Goal: Information Seeking & Learning: Learn about a topic

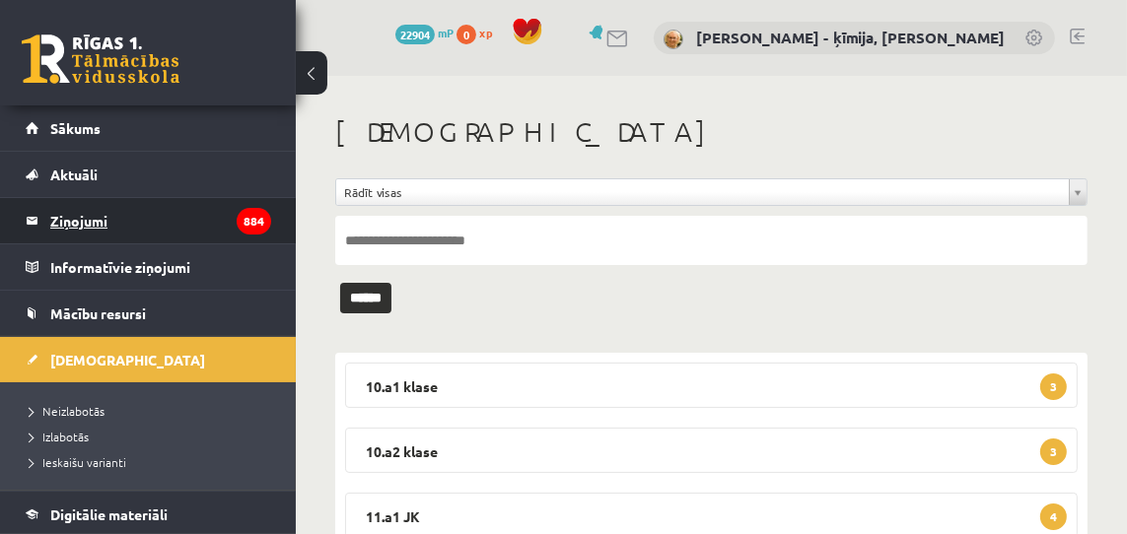
click at [95, 215] on legend "Ziņojumi 884" at bounding box center [160, 220] width 221 height 45
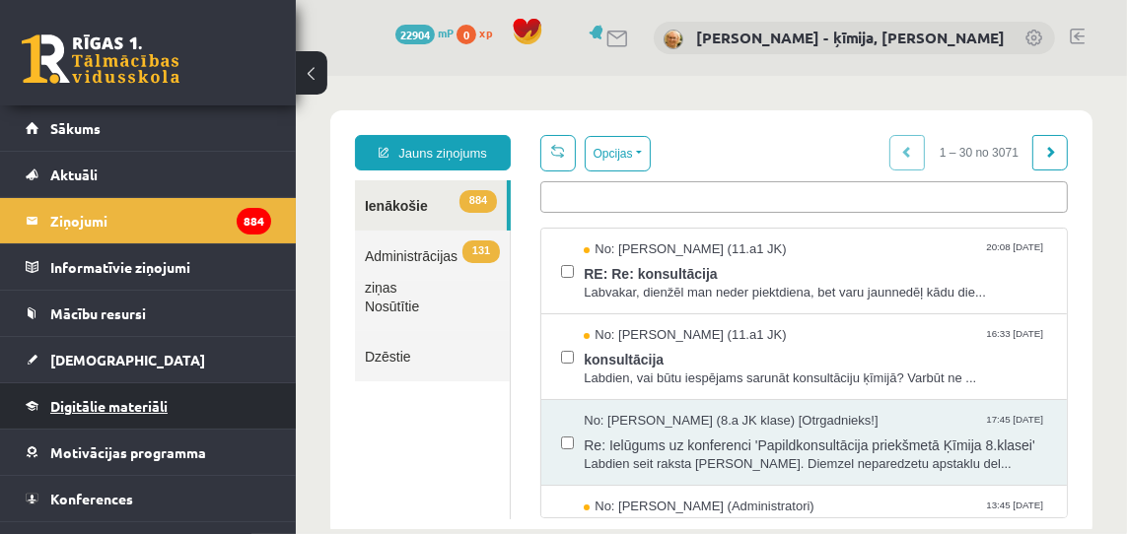
click at [109, 400] on span "Digitālie materiāli" at bounding box center [108, 406] width 117 height 18
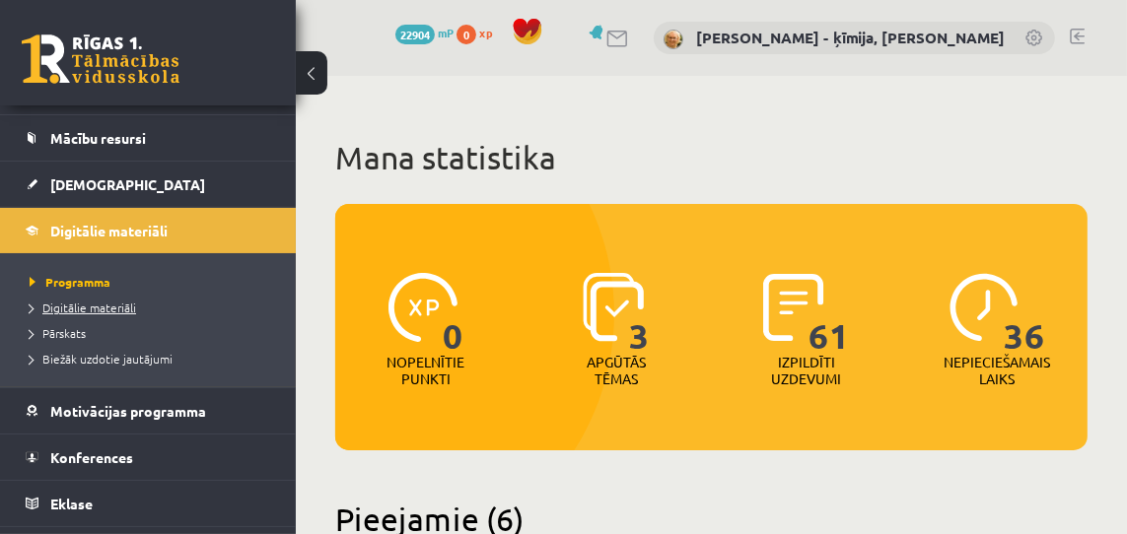
click at [113, 308] on span "Digitālie materiāli" at bounding box center [83, 308] width 106 height 16
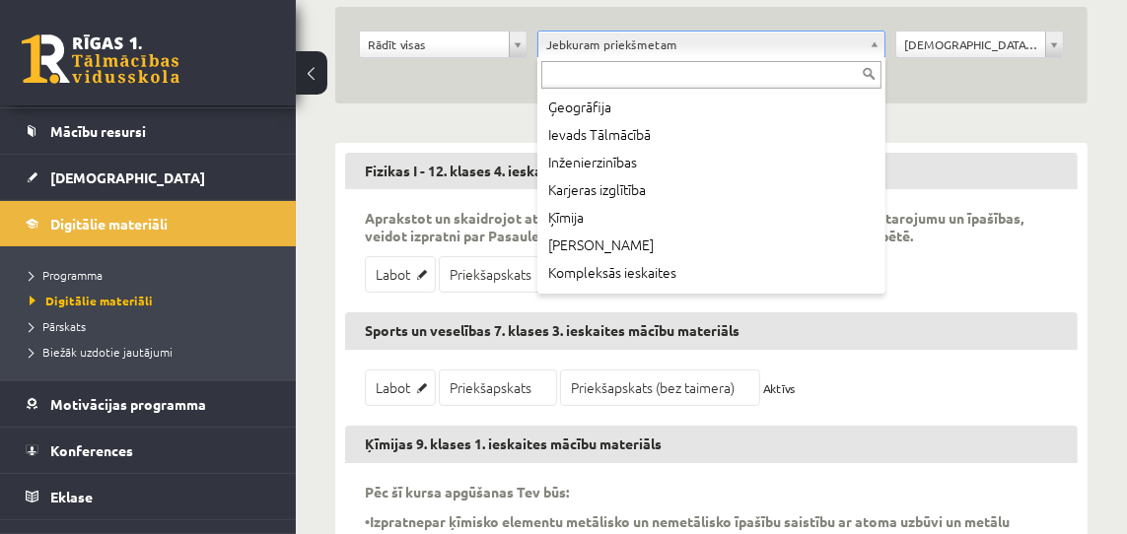
scroll to position [333, 0]
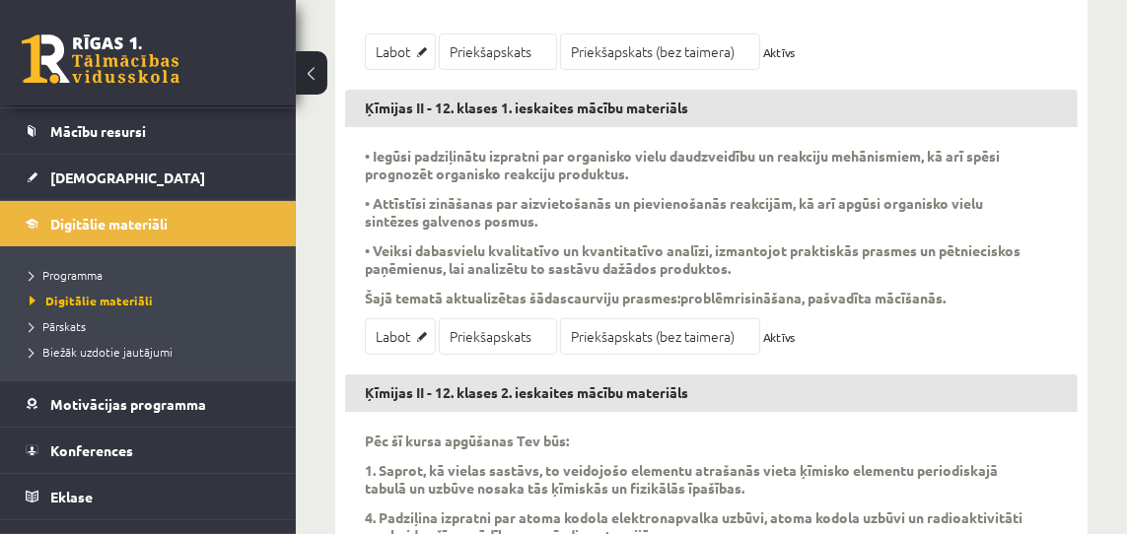
scroll to position [596, 0]
click at [606, 335] on link "Priekšapskats (bez taimera)" at bounding box center [660, 336] width 200 height 36
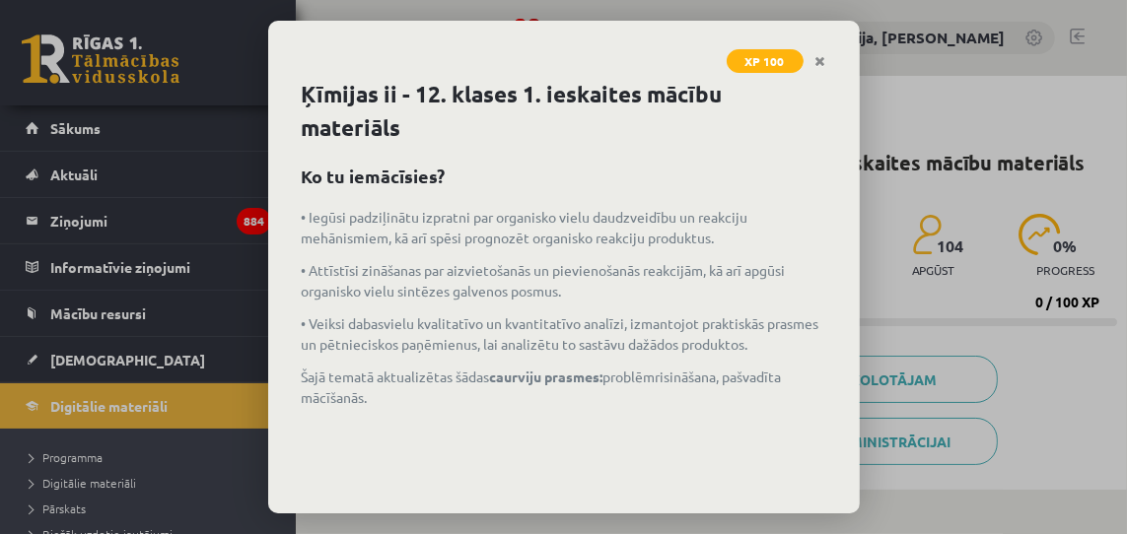
scroll to position [106, 0]
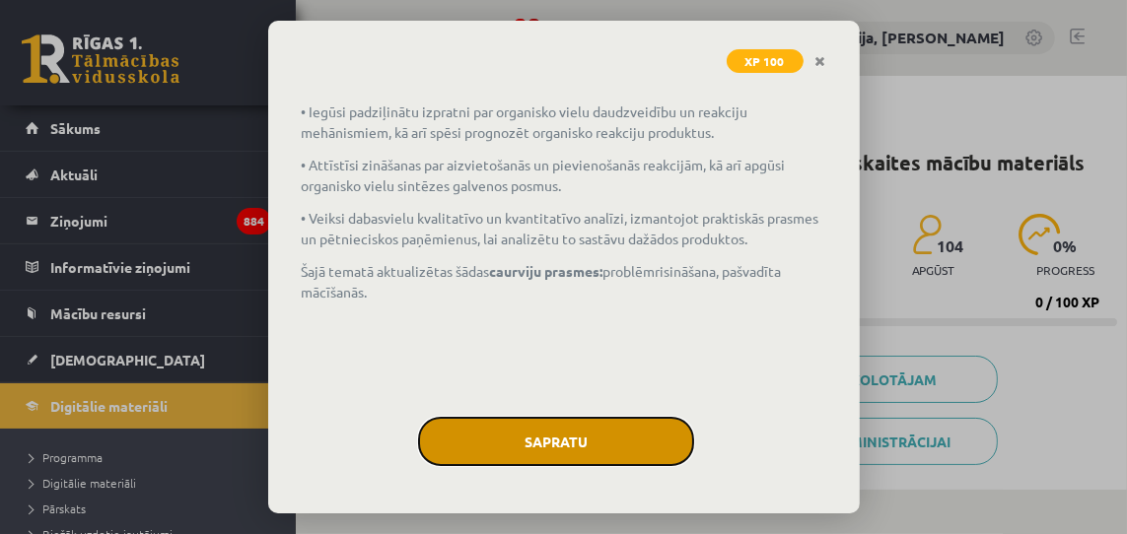
click at [552, 443] on button "Sapratu" at bounding box center [556, 441] width 276 height 49
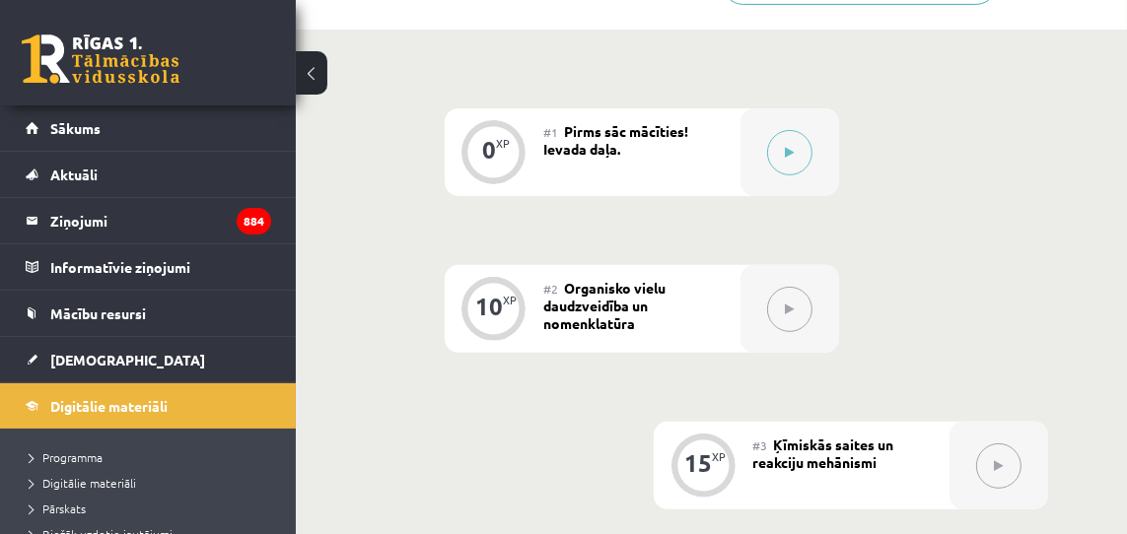
scroll to position [465, 0]
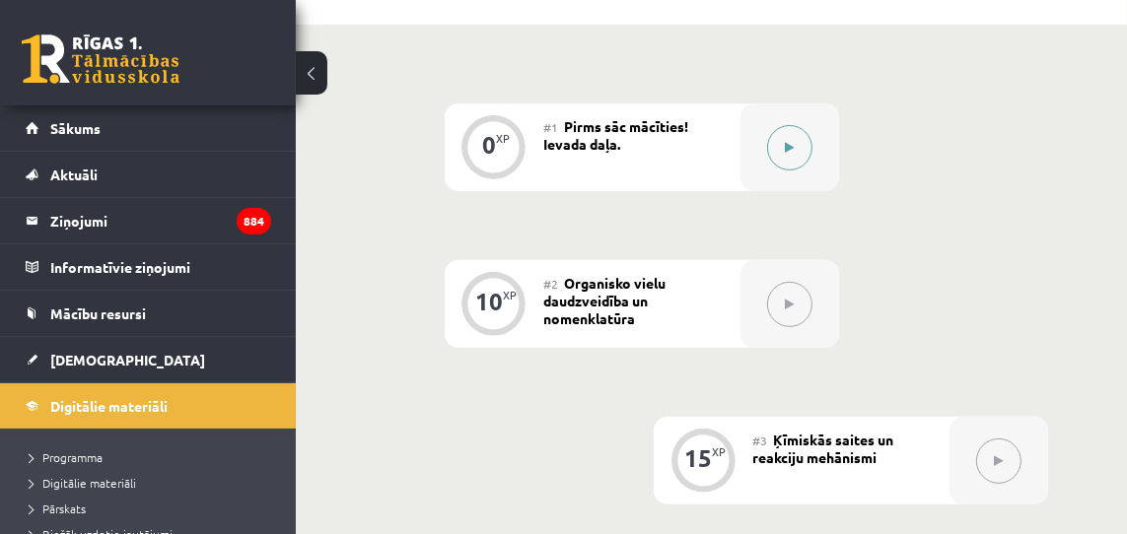
click at [790, 148] on icon at bounding box center [789, 148] width 9 height 12
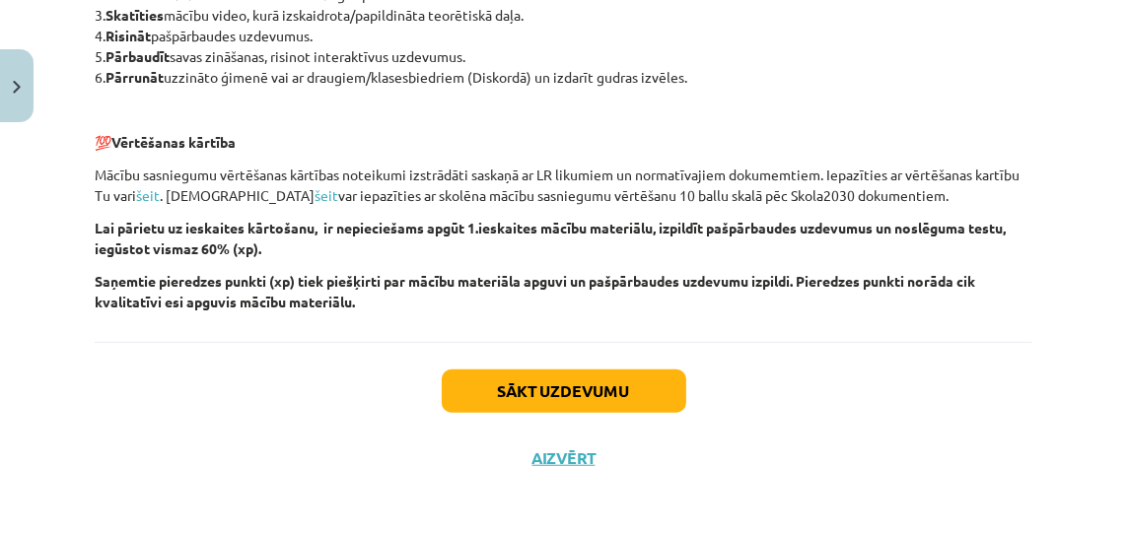
scroll to position [1091, 0]
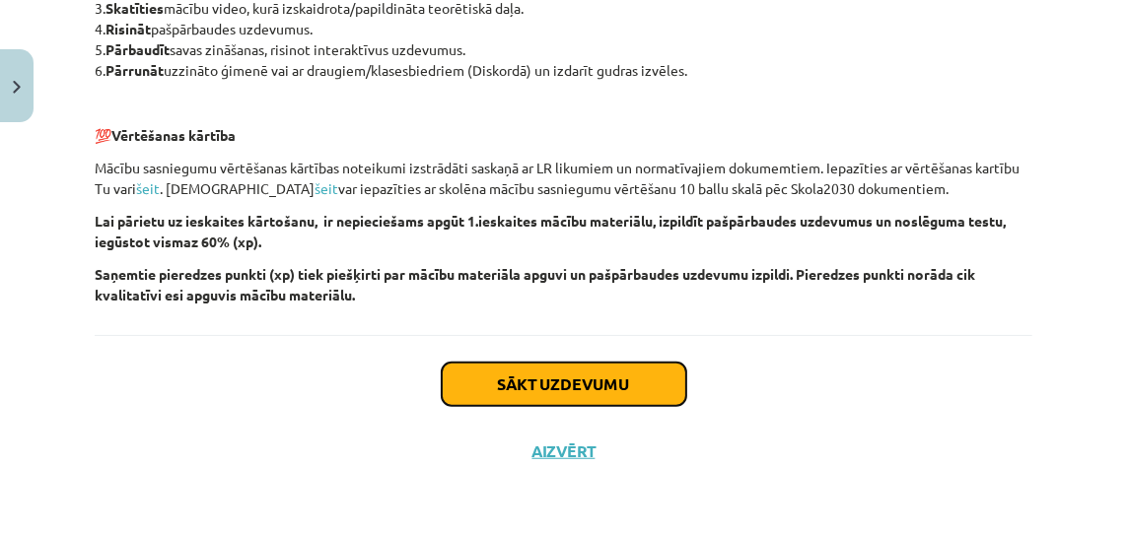
click at [613, 391] on button "Sākt uzdevumu" at bounding box center [564, 384] width 245 height 43
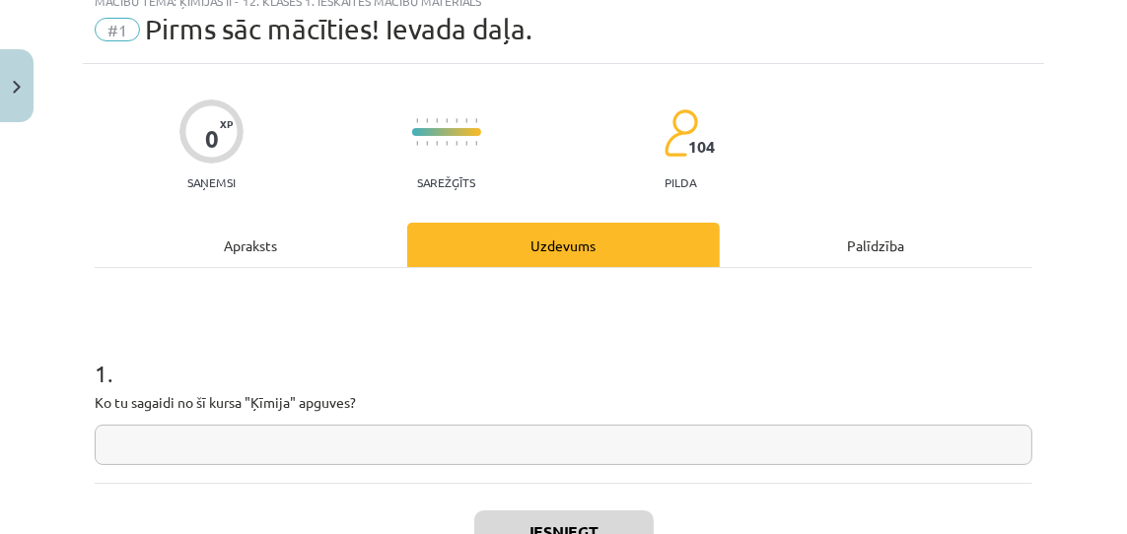
scroll to position [215, 0]
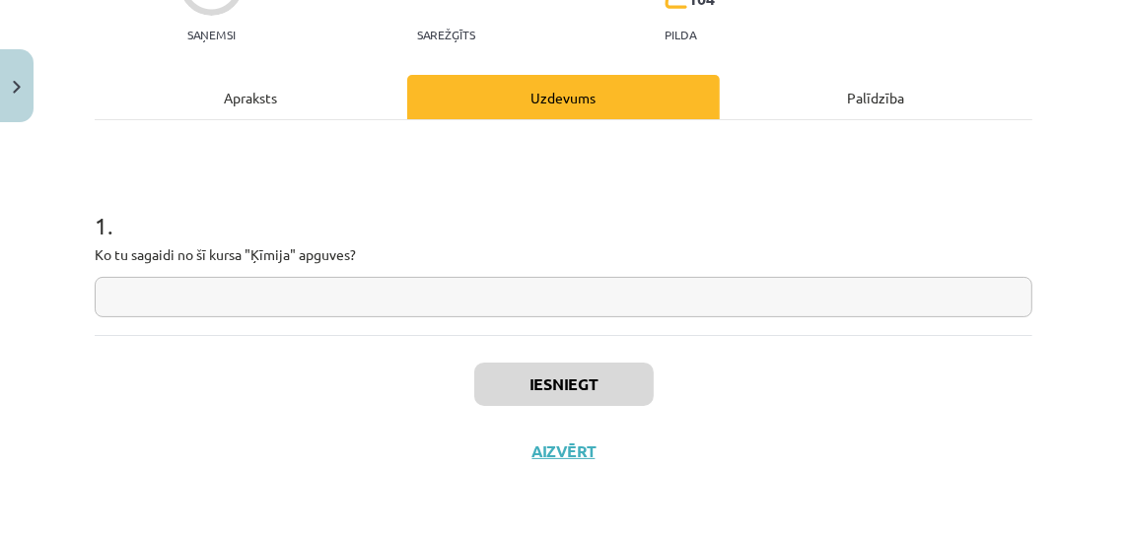
click at [598, 298] on input "text" at bounding box center [564, 297] width 938 height 40
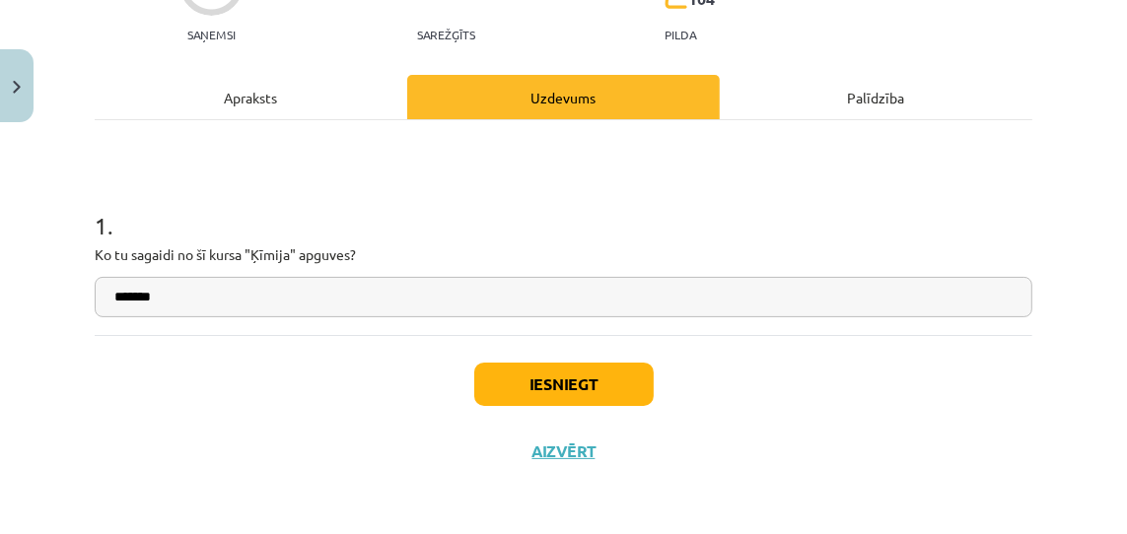
type input "*******"
click at [577, 386] on button "Iesniegt" at bounding box center [563, 384] width 179 height 43
click at [548, 383] on button "Iesniegt" at bounding box center [563, 384] width 179 height 43
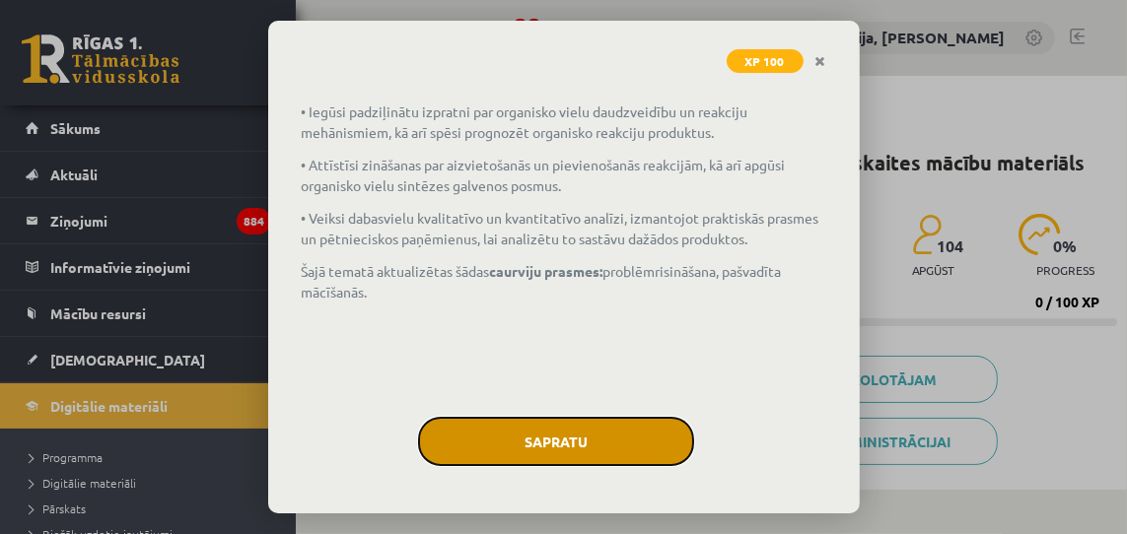
scroll to position [103, 0]
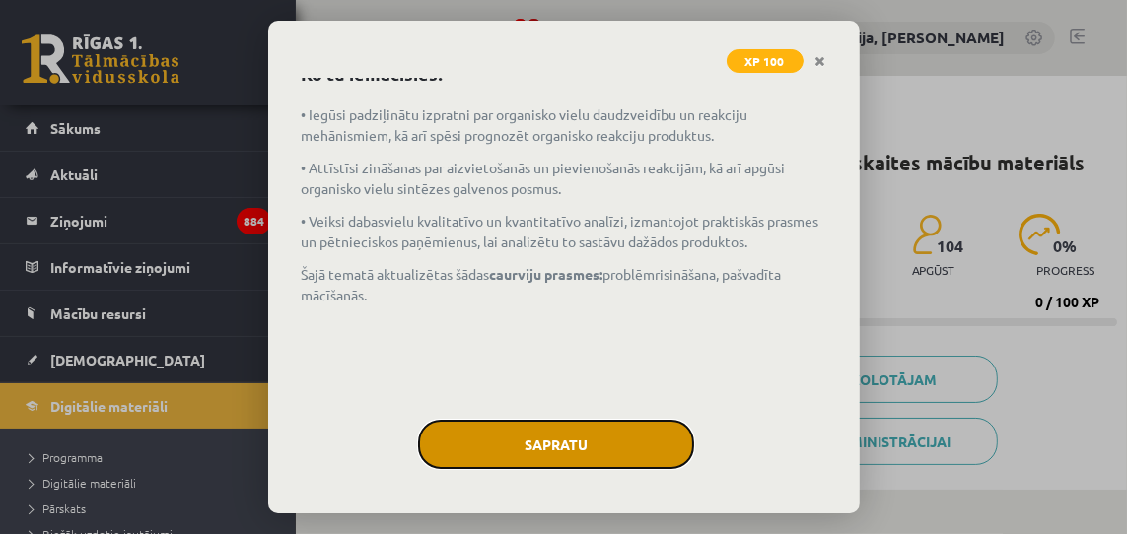
click at [553, 432] on button "Sapratu" at bounding box center [556, 444] width 276 height 49
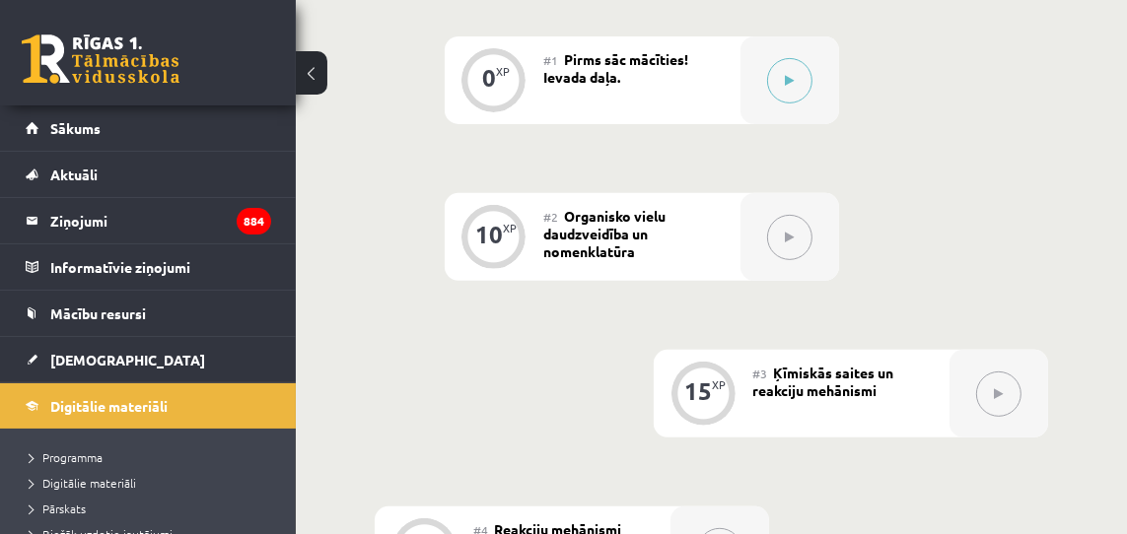
scroll to position [535, 0]
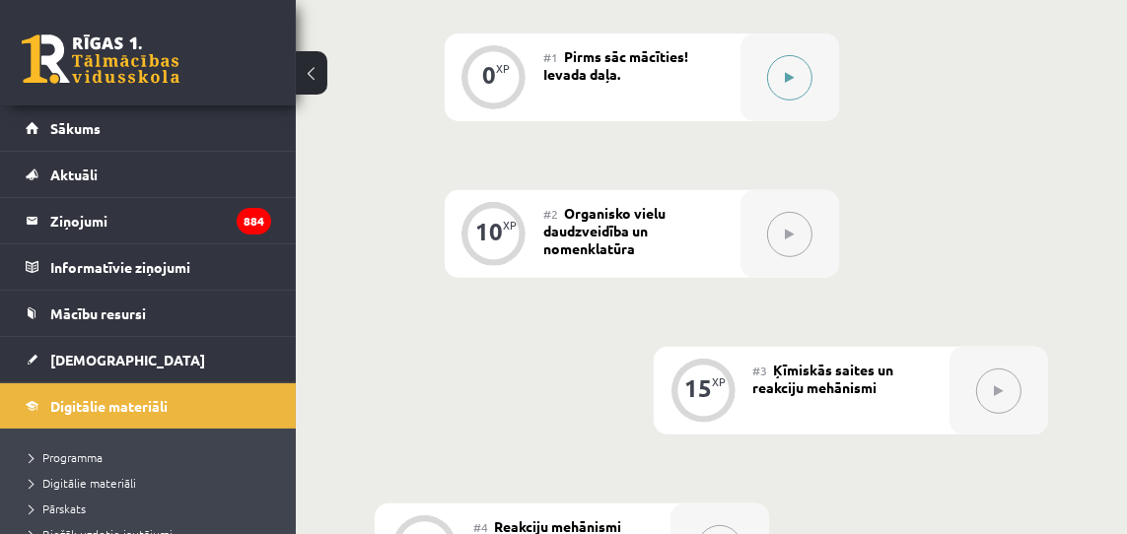
click at [791, 74] on icon at bounding box center [789, 78] width 9 height 12
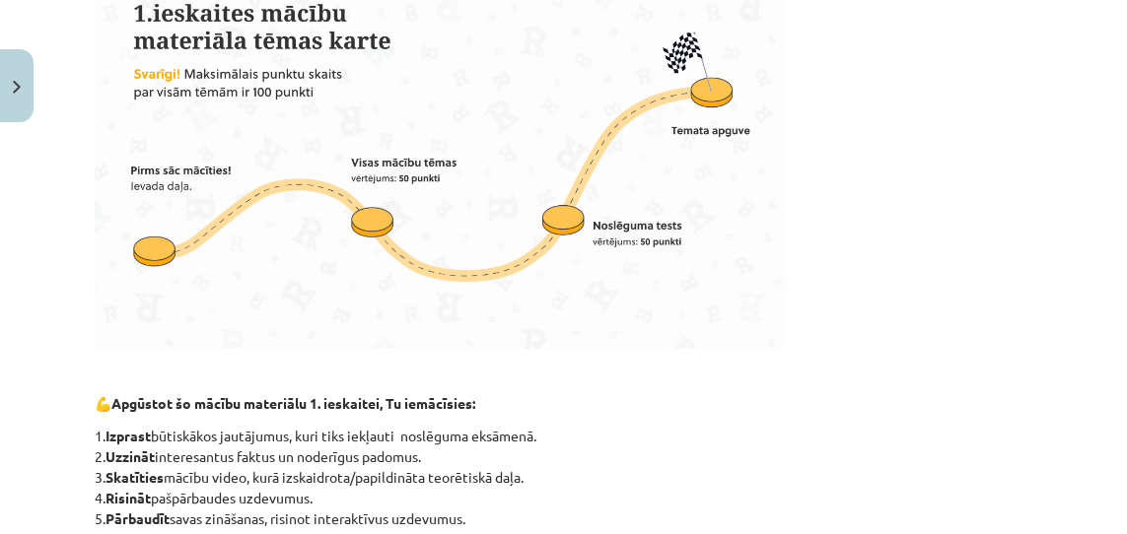
scroll to position [1091, 0]
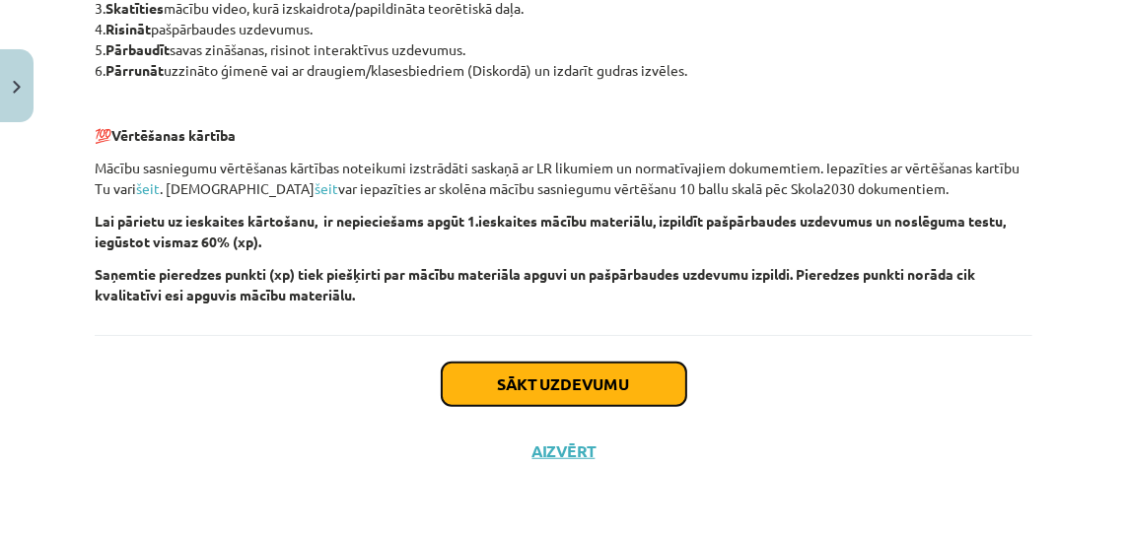
click at [601, 381] on button "Sākt uzdevumu" at bounding box center [564, 384] width 245 height 43
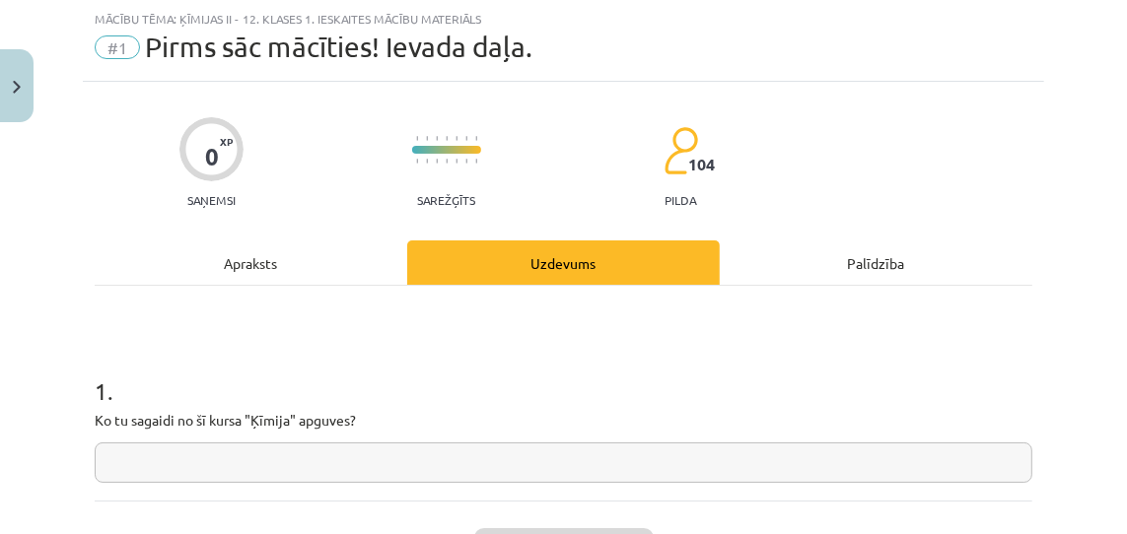
scroll to position [215, 0]
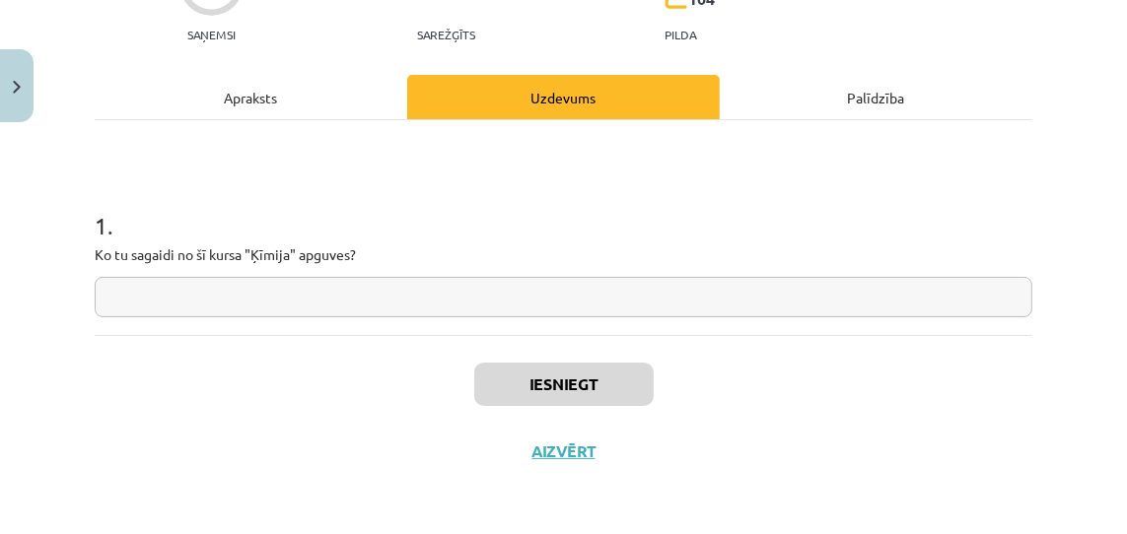
click at [477, 298] on input "text" at bounding box center [564, 297] width 938 height 40
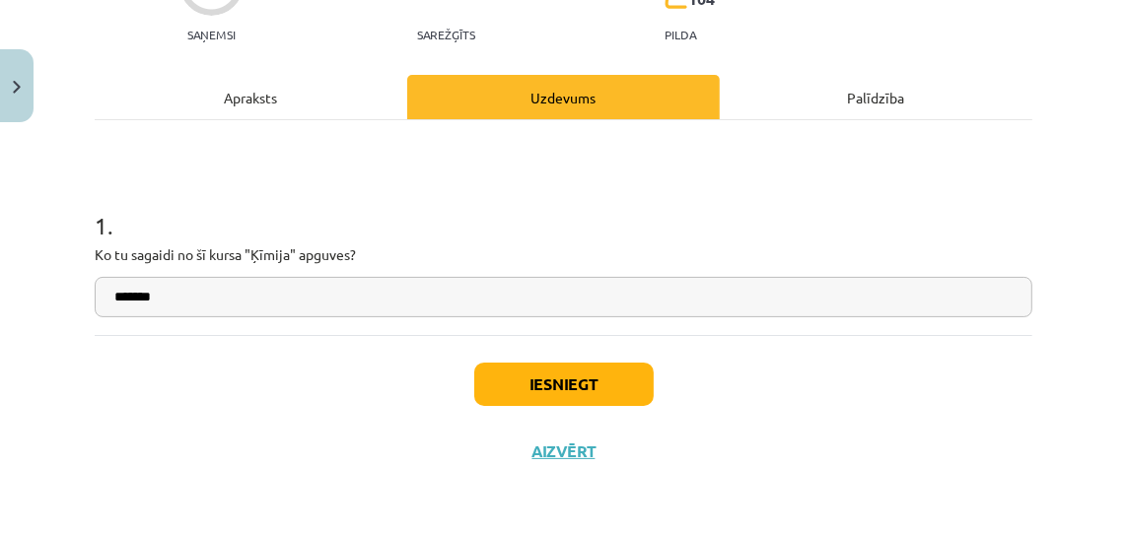
type input "*******"
click at [565, 384] on button "Iesniegt" at bounding box center [563, 384] width 179 height 43
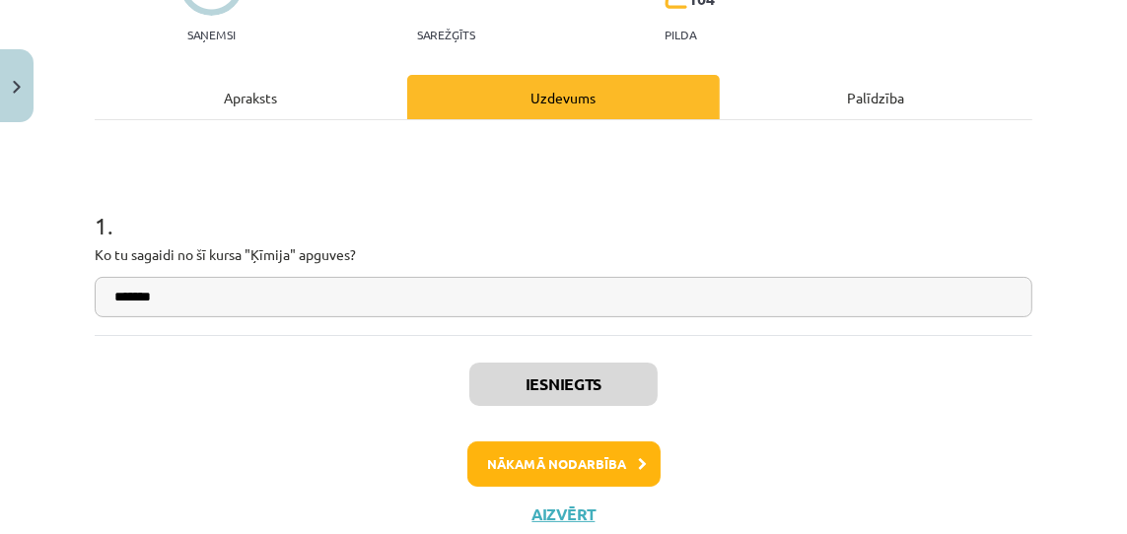
scroll to position [599, 0]
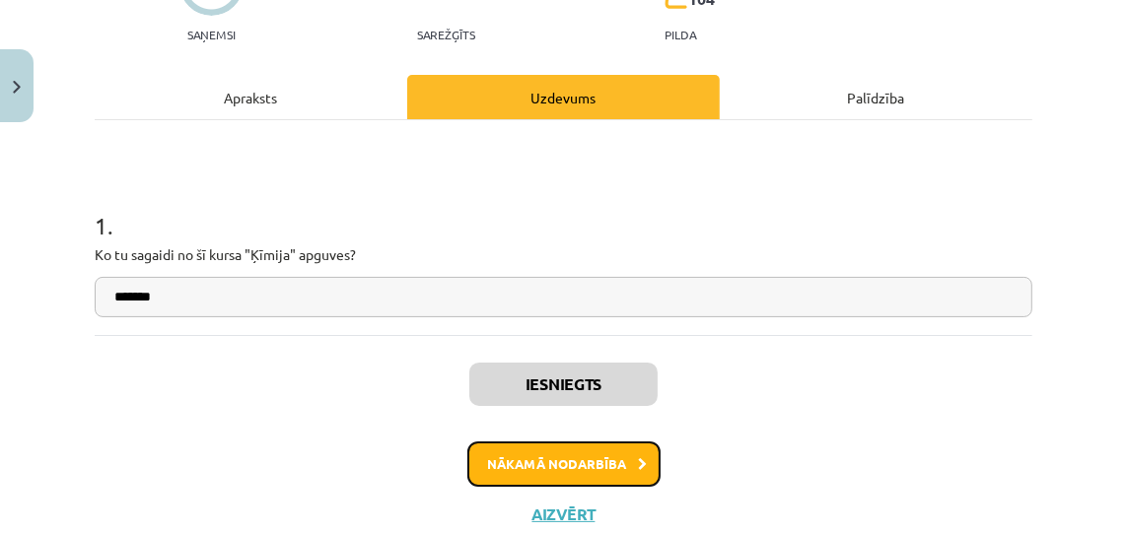
click at [560, 456] on button "Nākamā nodarbība" at bounding box center [563, 464] width 193 height 45
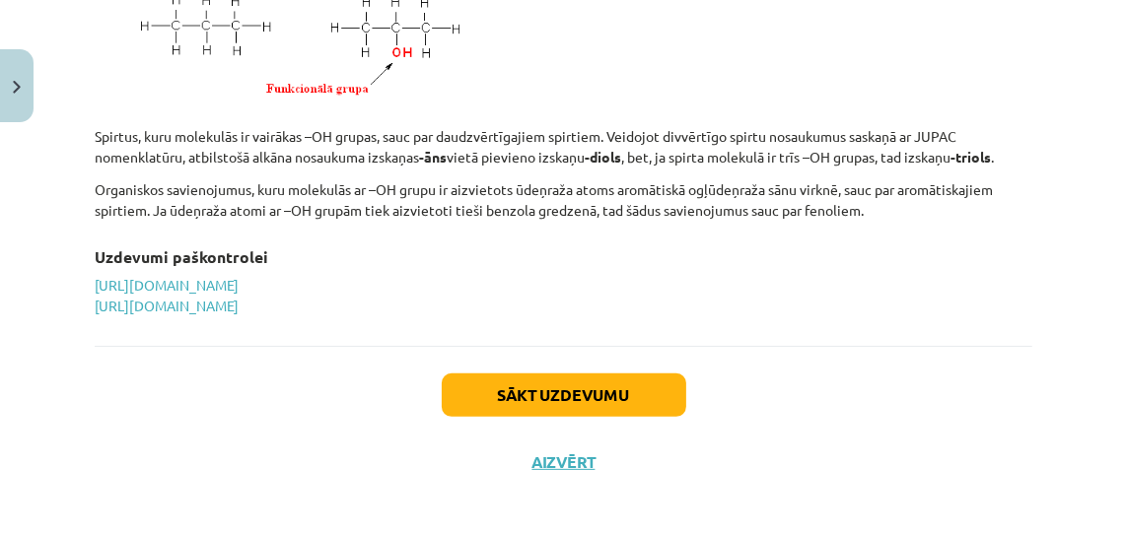
scroll to position [6042, 0]
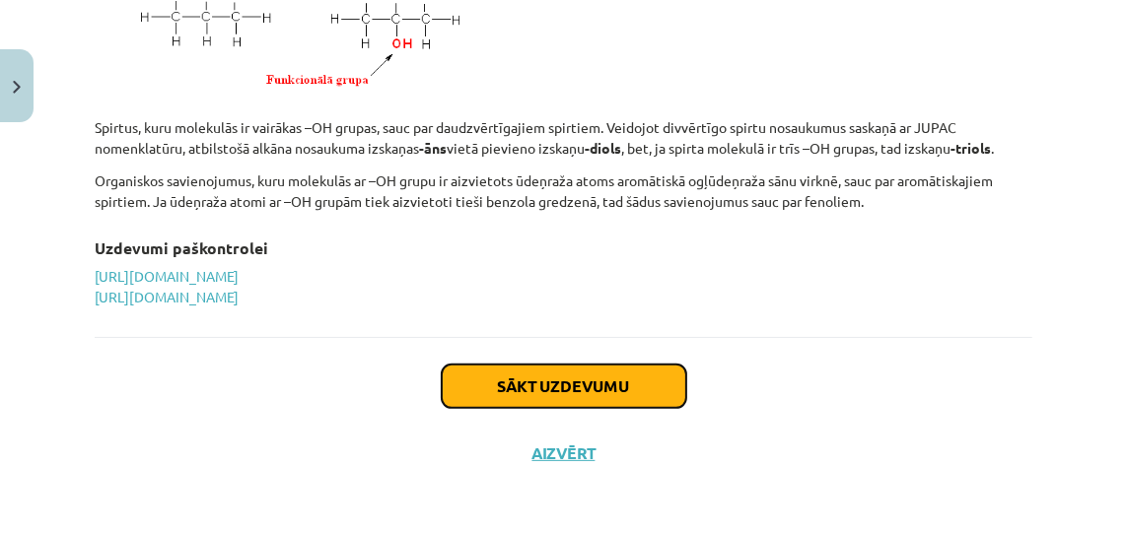
click at [567, 383] on button "Sākt uzdevumu" at bounding box center [564, 386] width 245 height 43
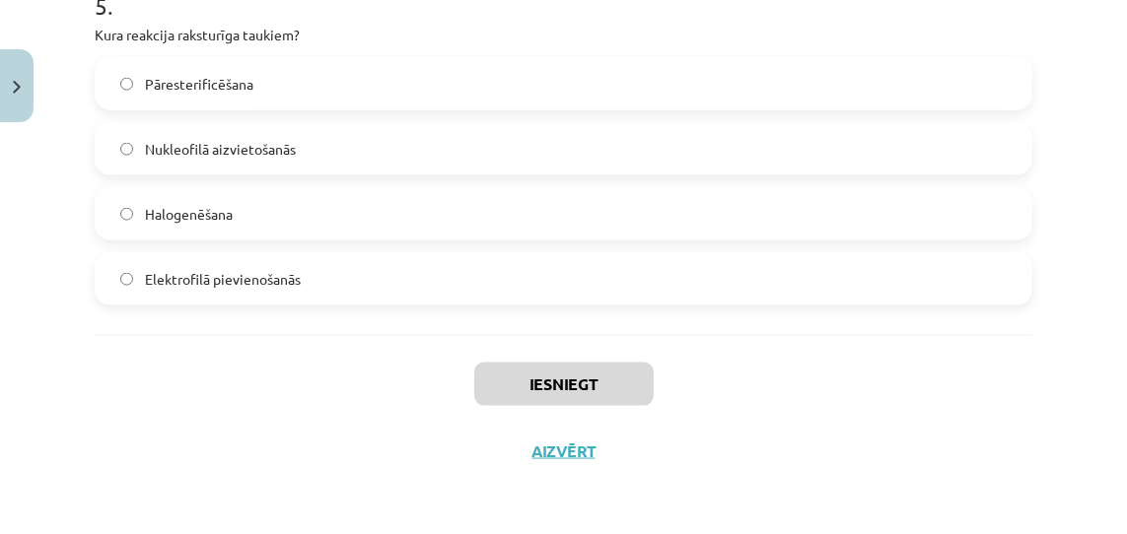
scroll to position [1930, 0]
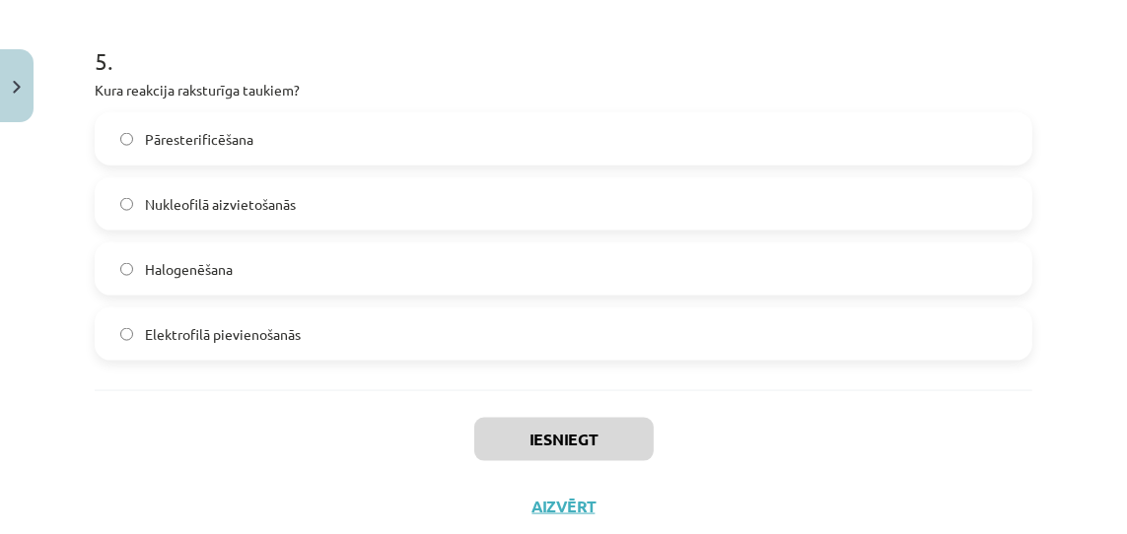
click at [139, 332] on label "Elektrofilā pievienošanās" at bounding box center [564, 334] width 934 height 49
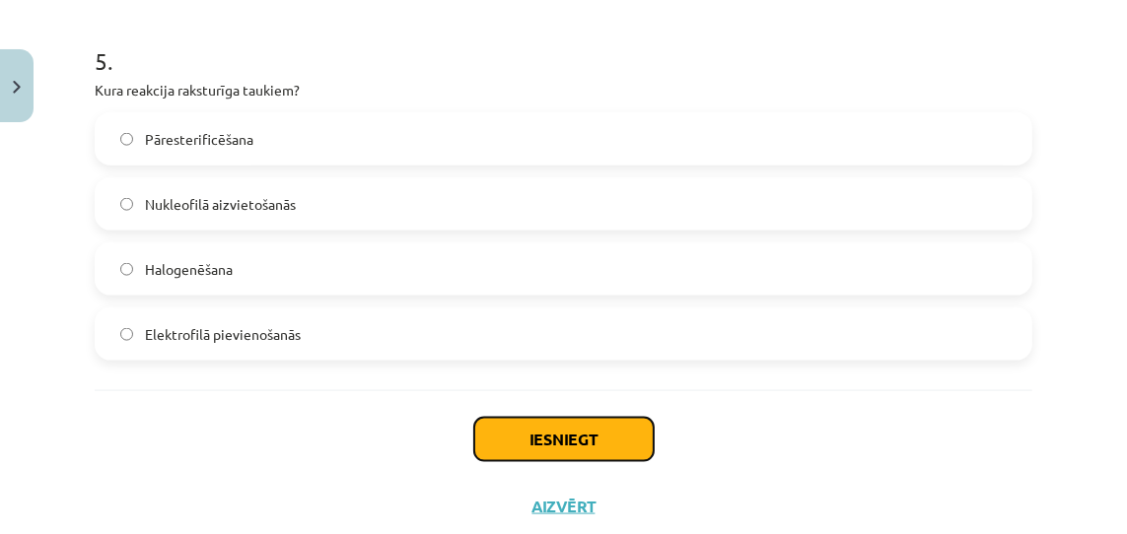
click at [575, 446] on button "Iesniegt" at bounding box center [563, 439] width 179 height 43
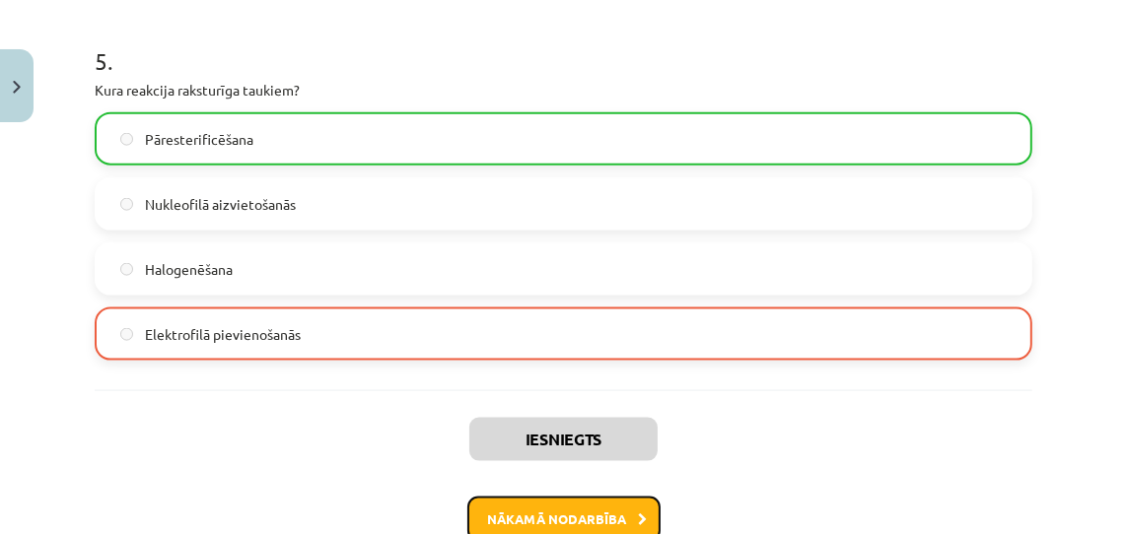
click at [579, 525] on button "Nākamā nodarbība" at bounding box center [563, 519] width 193 height 45
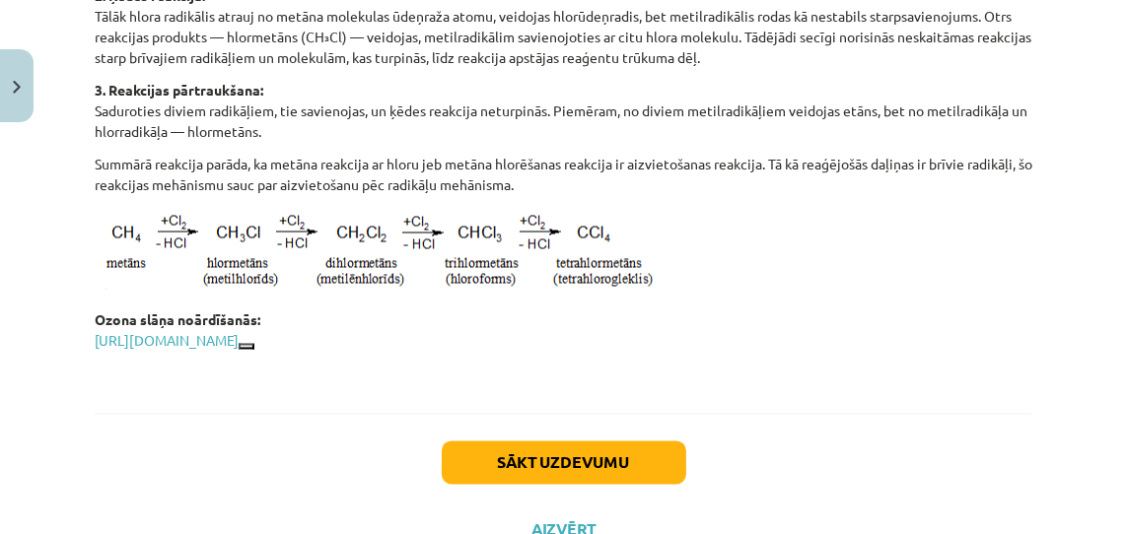
scroll to position [2938, 0]
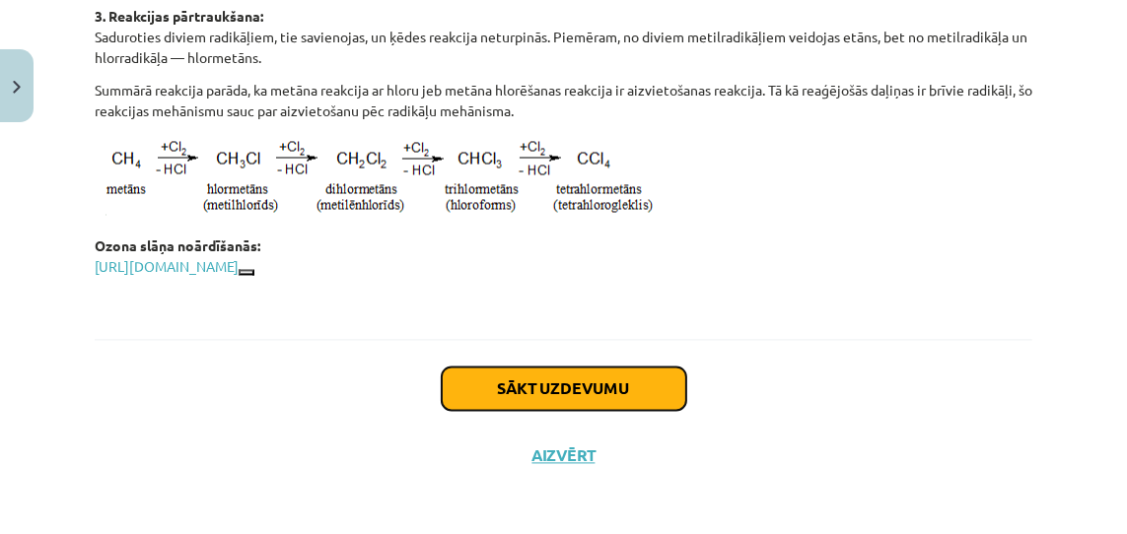
click at [508, 384] on button "Sākt uzdevumu" at bounding box center [564, 388] width 245 height 43
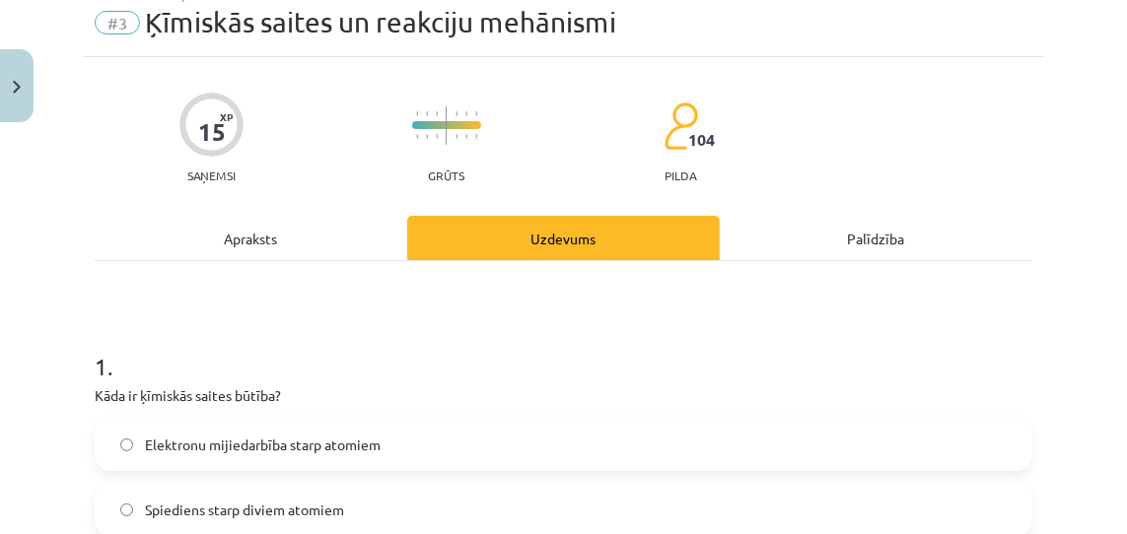
scroll to position [49, 0]
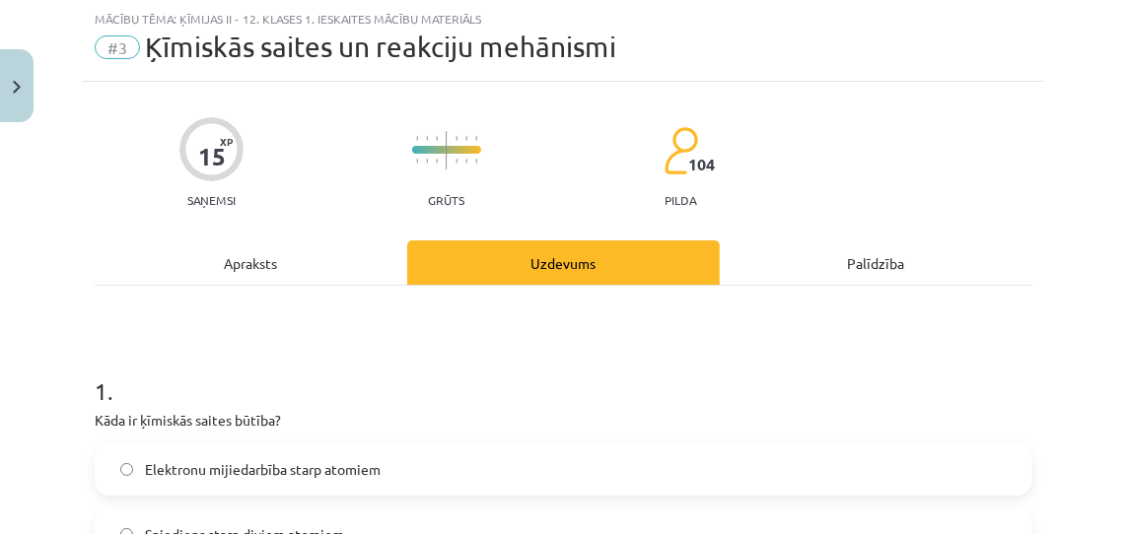
click at [133, 466] on label "Elektronu mijiedarbība starp atomiem" at bounding box center [564, 469] width 934 height 49
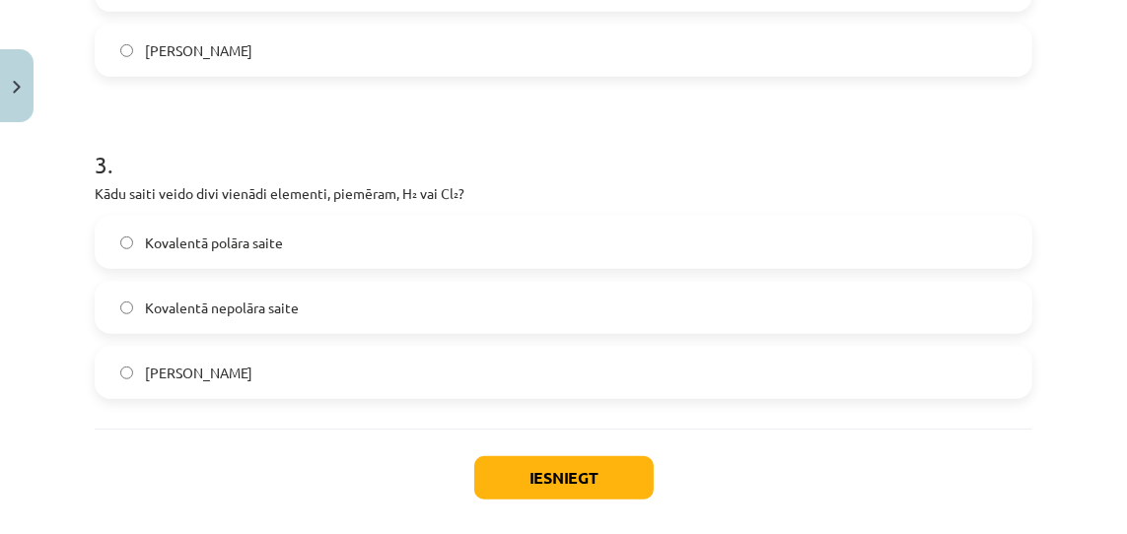
scroll to position [1015, 0]
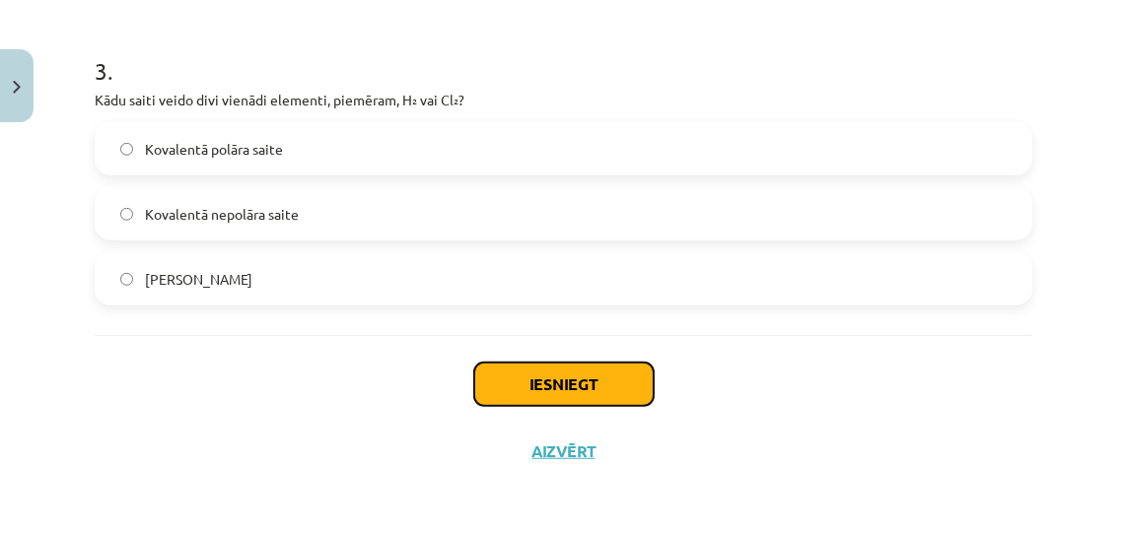
click at [553, 388] on button "Iesniegt" at bounding box center [563, 384] width 179 height 43
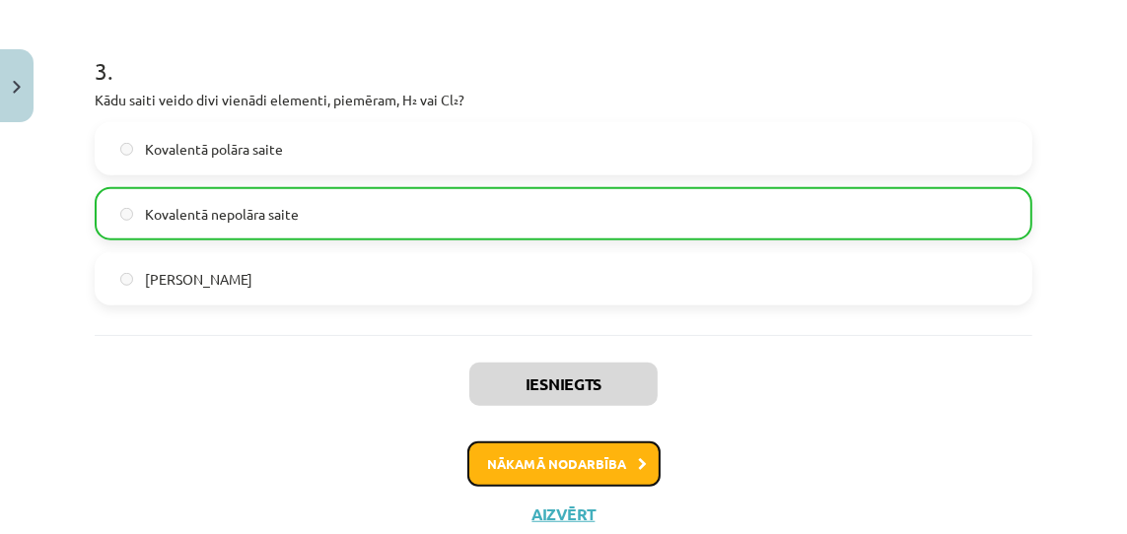
click at [582, 459] on button "Nākamā nodarbība" at bounding box center [563, 464] width 193 height 45
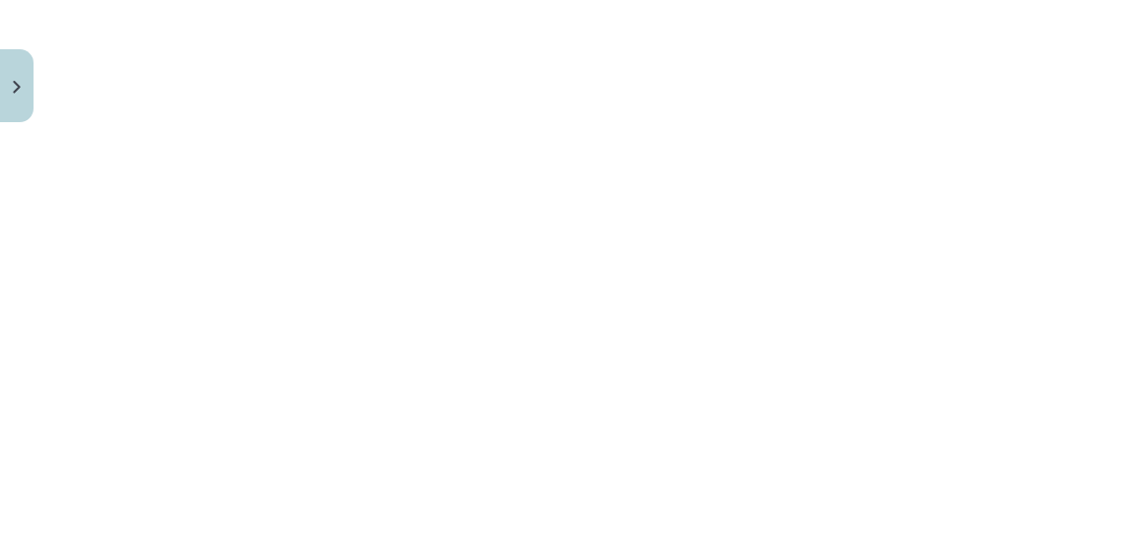
scroll to position [2374, 0]
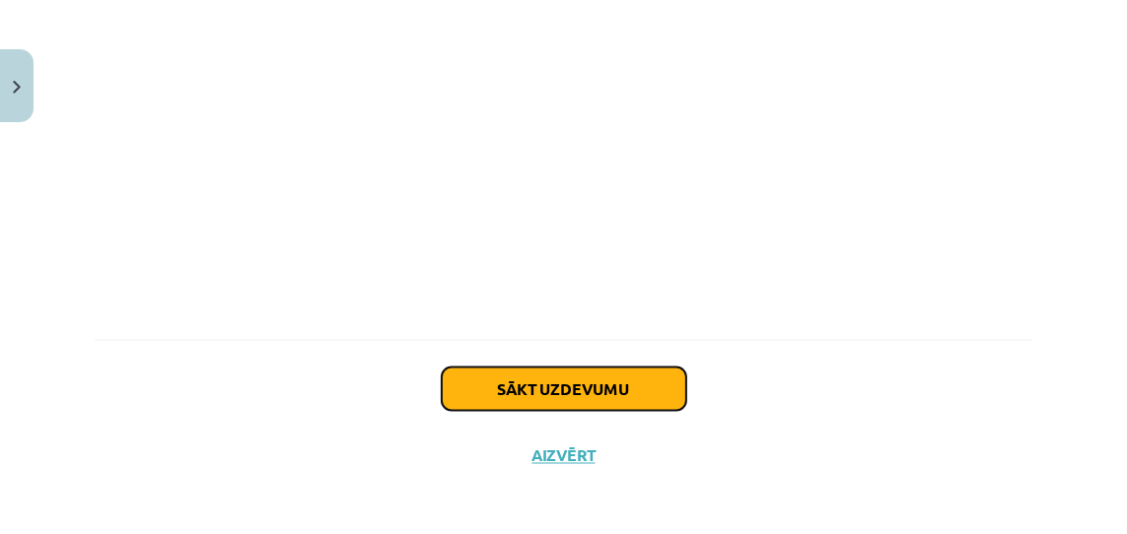
click at [588, 379] on button "Sākt uzdevumu" at bounding box center [564, 389] width 245 height 43
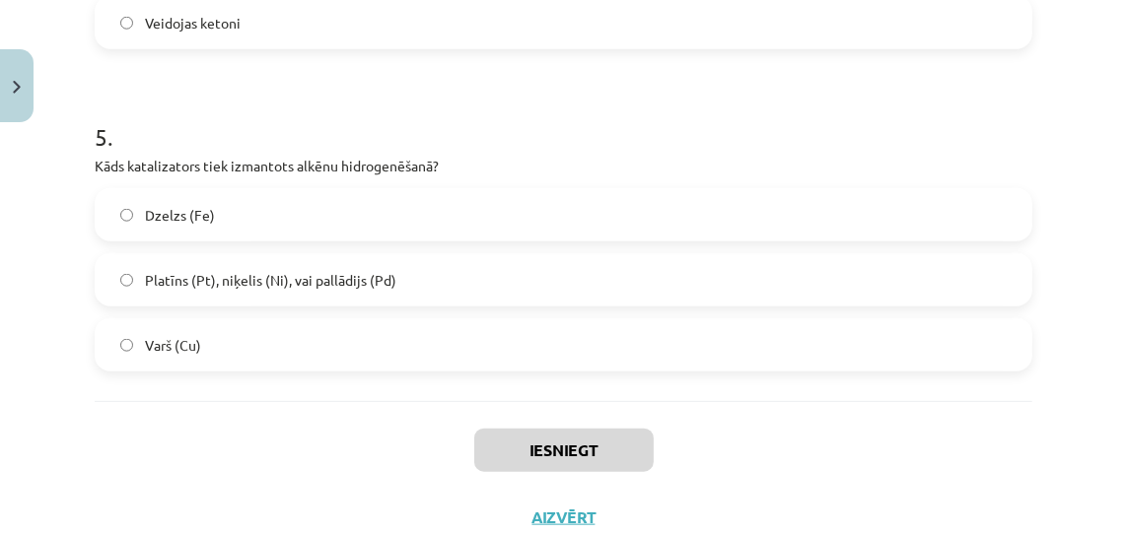
scroll to position [1603, 0]
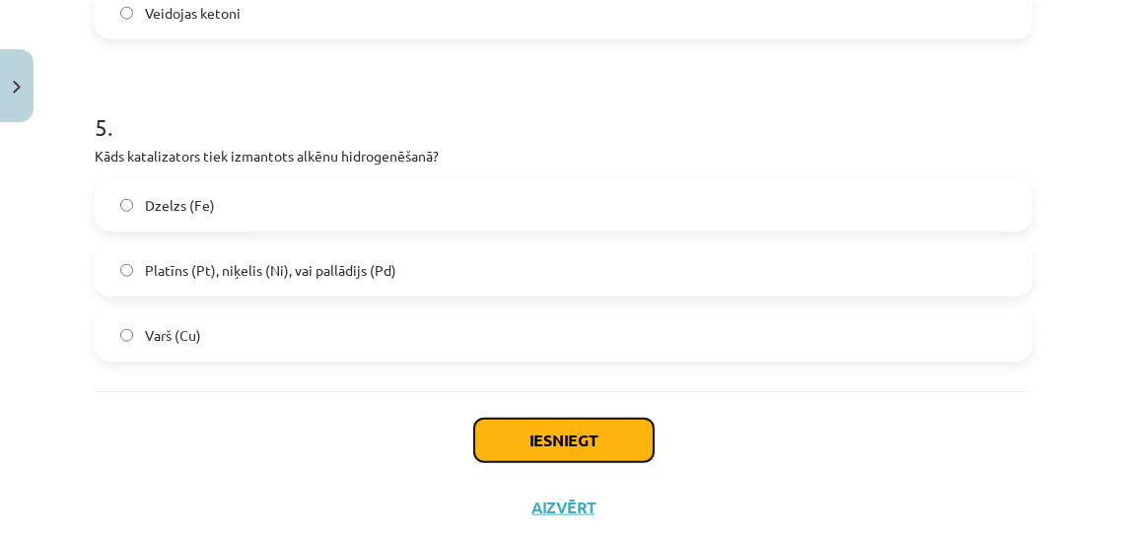
click at [539, 435] on button "Iesniegt" at bounding box center [563, 440] width 179 height 43
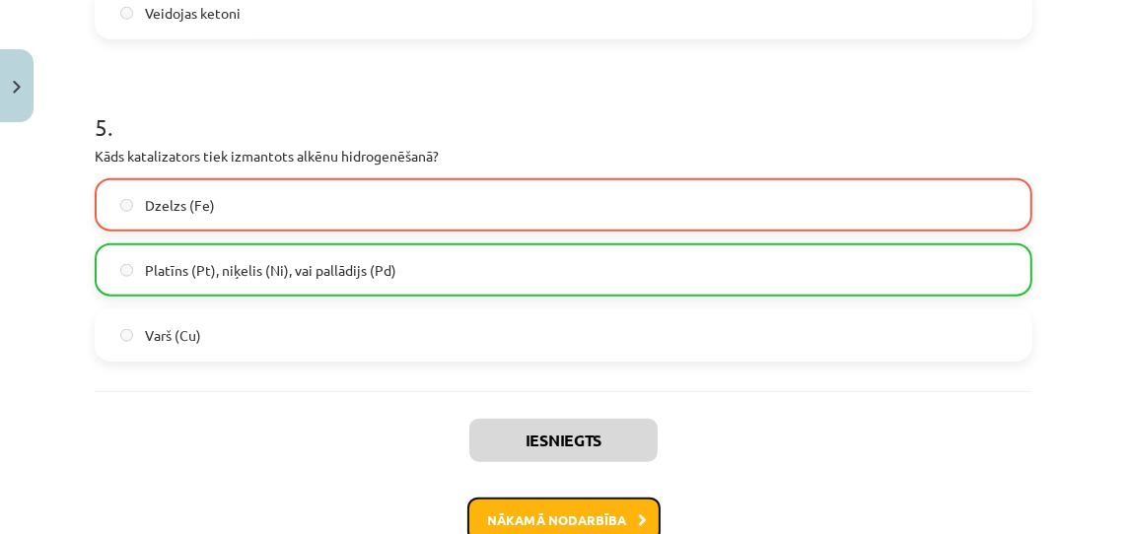
click at [566, 522] on button "Nākamā nodarbība" at bounding box center [563, 520] width 193 height 45
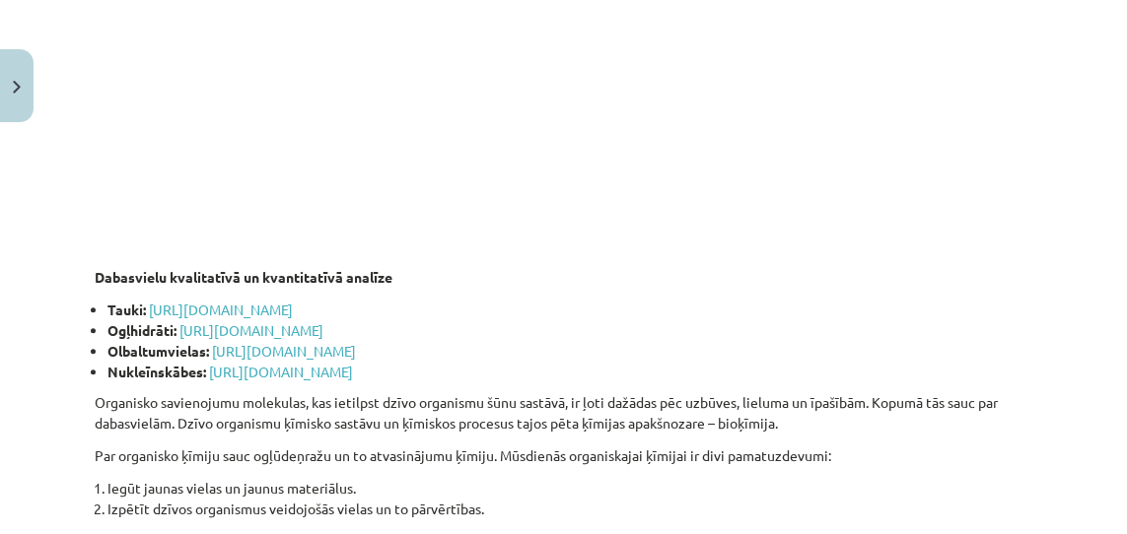
scroll to position [3698, 0]
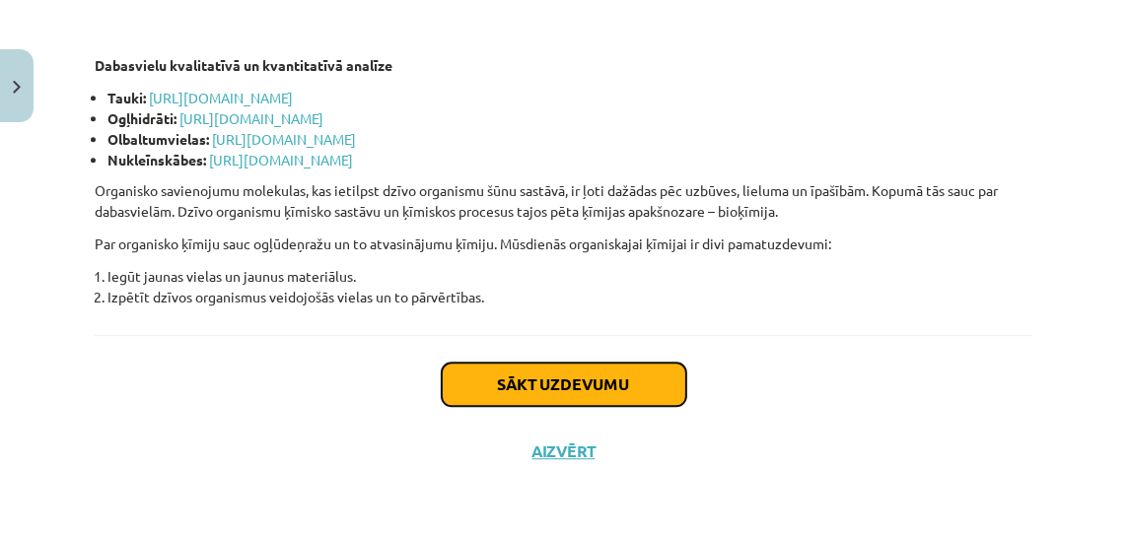
click at [575, 381] on button "Sākt uzdevumu" at bounding box center [564, 384] width 245 height 43
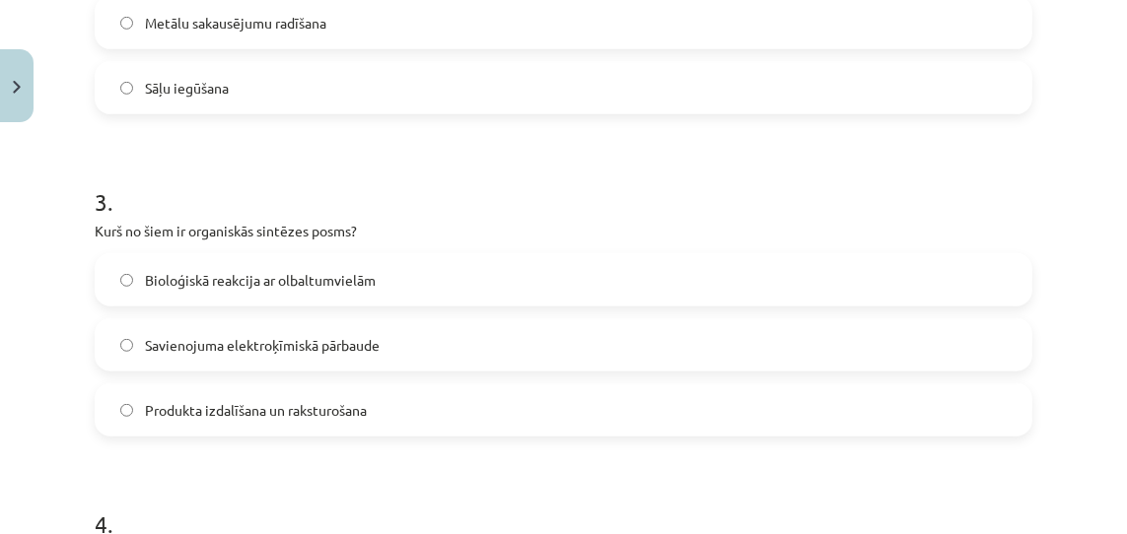
scroll to position [1659, 0]
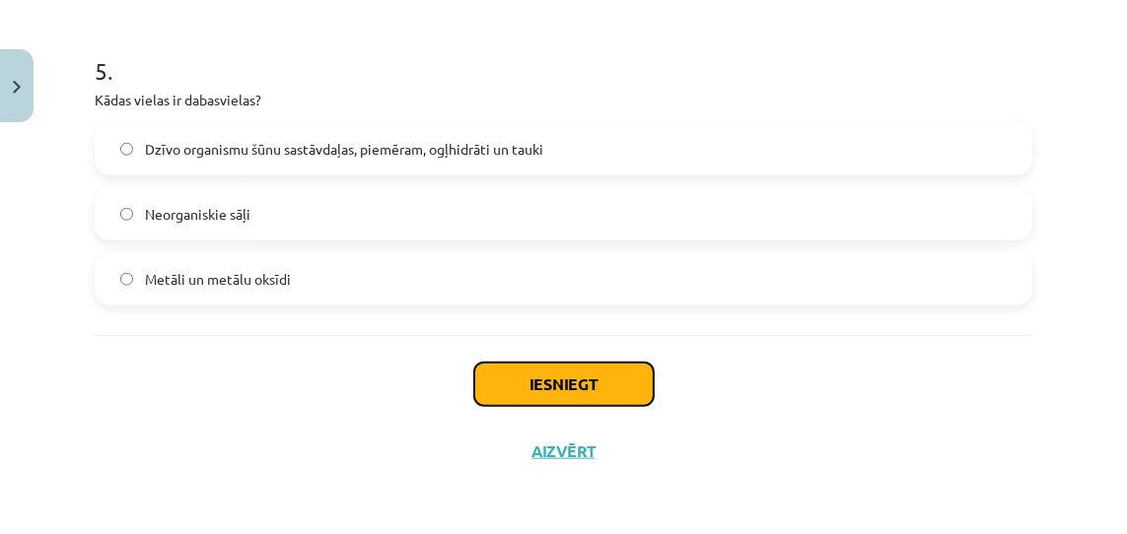
click at [549, 373] on button "Iesniegt" at bounding box center [563, 384] width 179 height 43
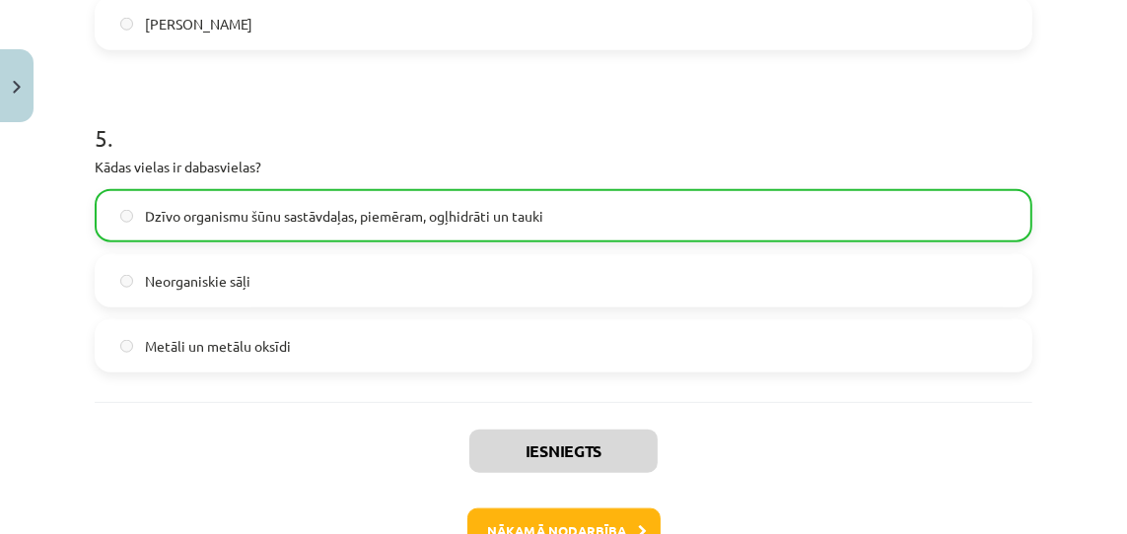
scroll to position [1584, 0]
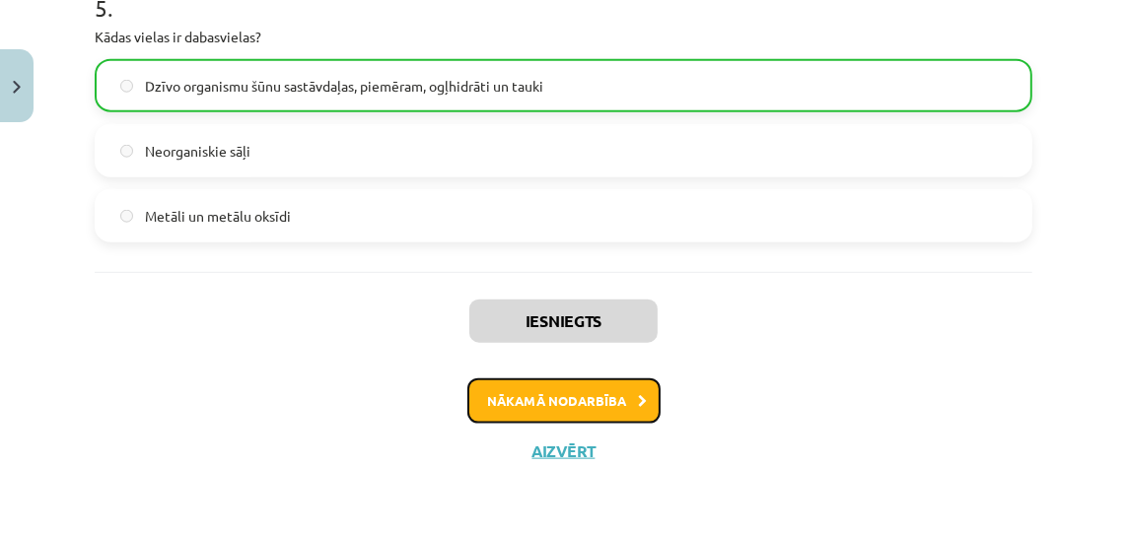
click at [550, 399] on button "Nākamā nodarbība" at bounding box center [563, 401] width 193 height 45
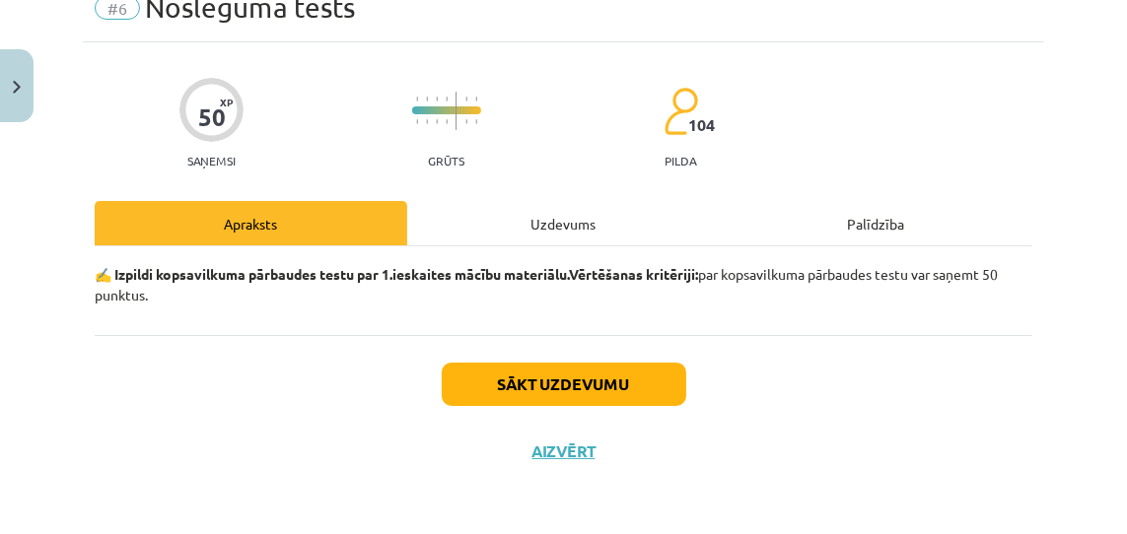
scroll to position [51, 0]
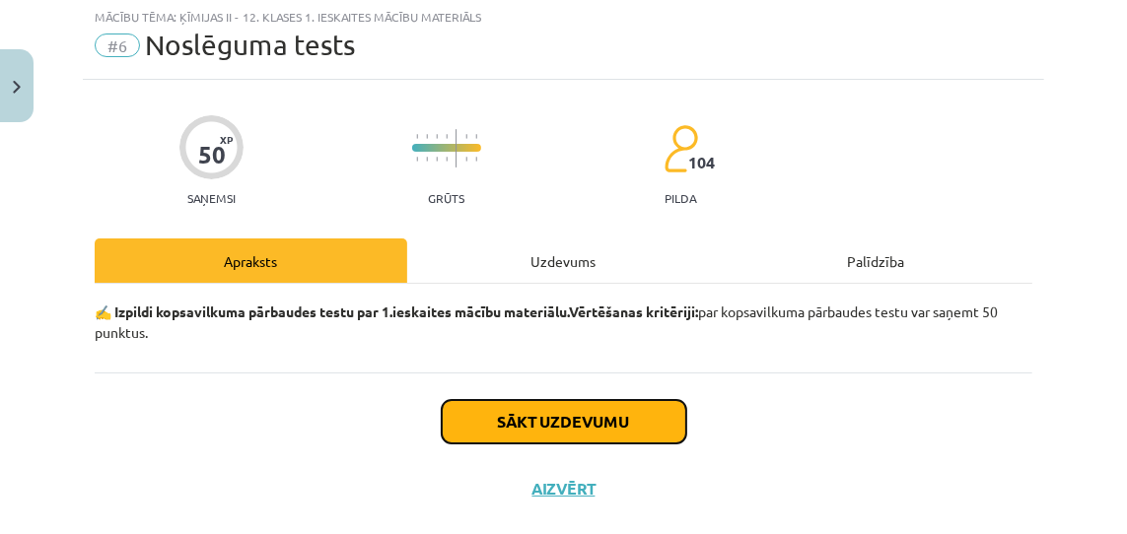
click at [560, 419] on button "Sākt uzdevumu" at bounding box center [564, 421] width 245 height 43
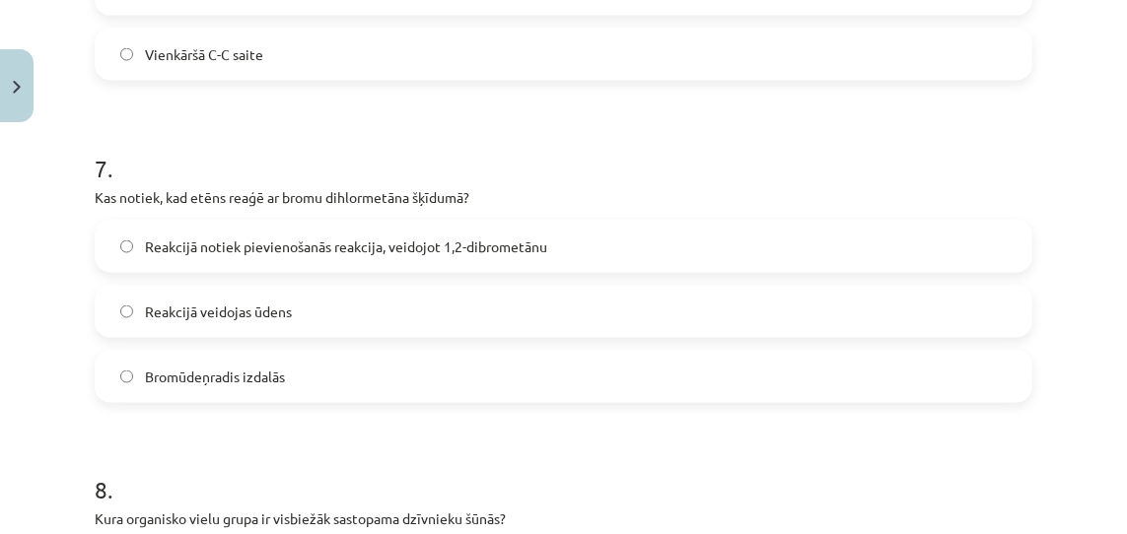
scroll to position [3467, 0]
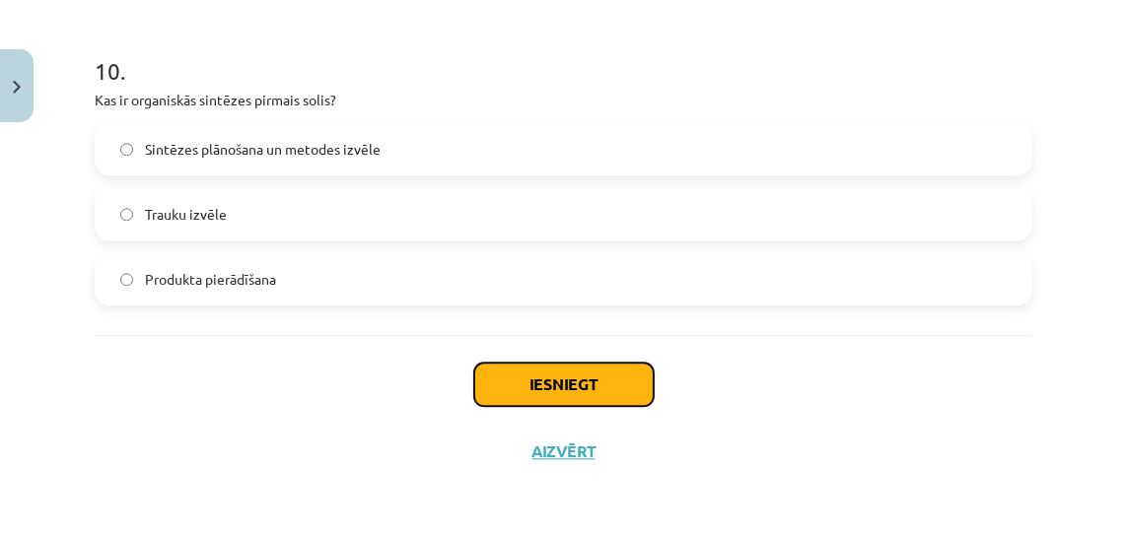
click at [528, 381] on button "Iesniegt" at bounding box center [563, 384] width 179 height 43
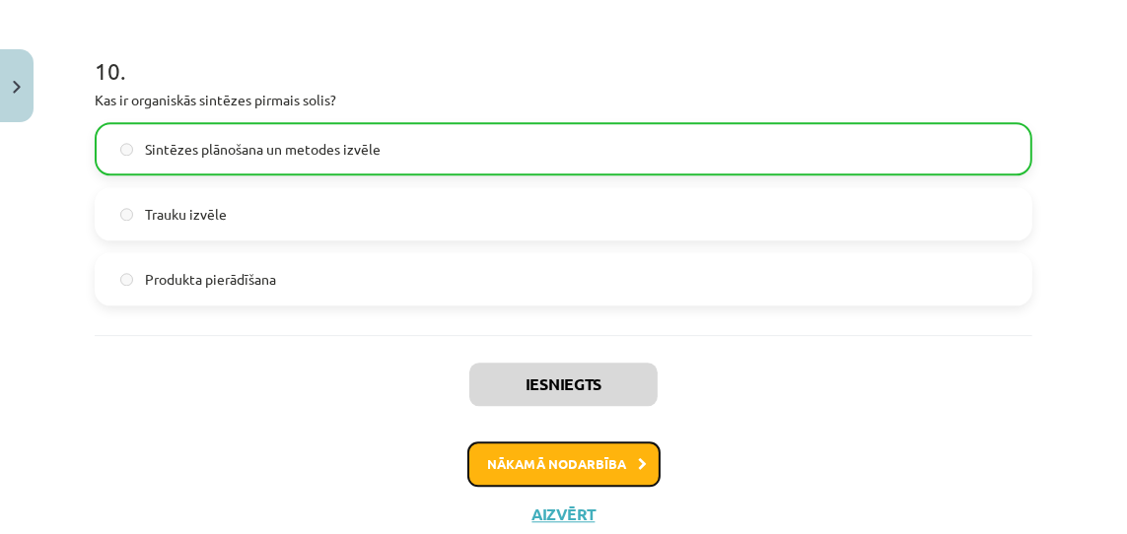
click at [578, 466] on button "Nākamā nodarbība" at bounding box center [563, 464] width 193 height 45
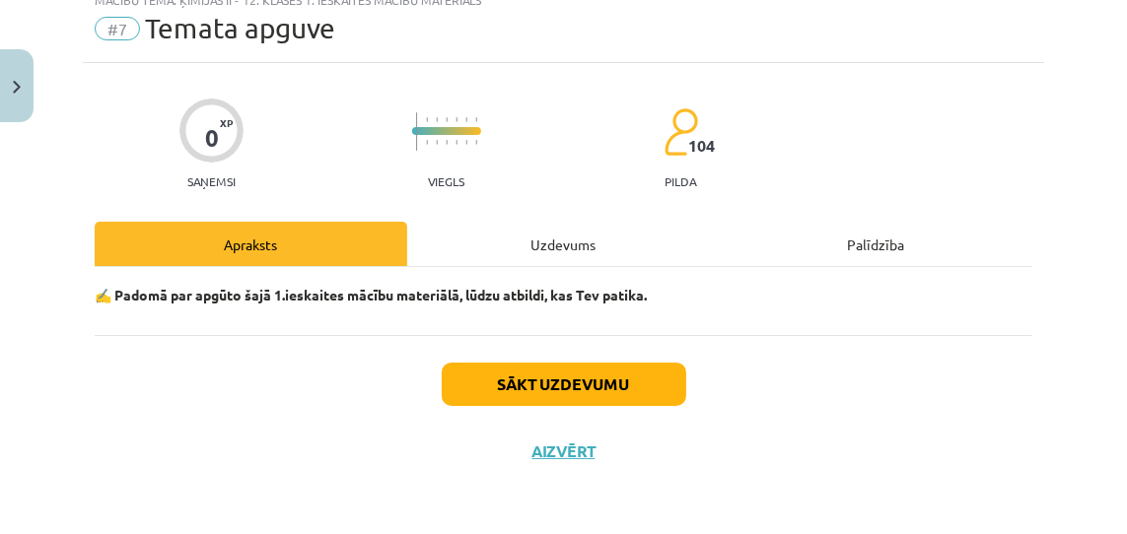
scroll to position [49, 0]
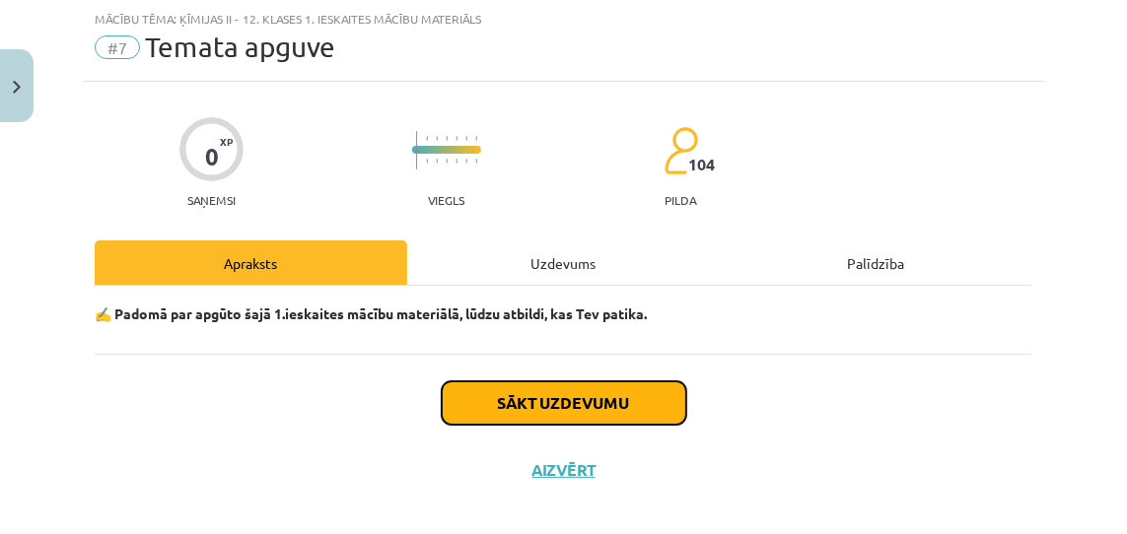
click at [543, 403] on button "Sākt uzdevumu" at bounding box center [564, 403] width 245 height 43
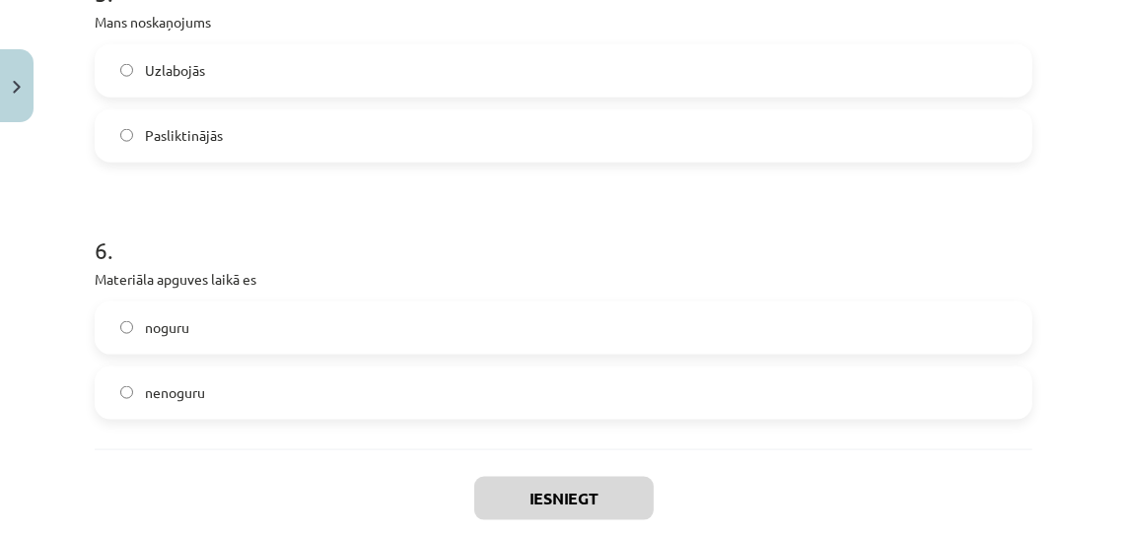
scroll to position [1951, 0]
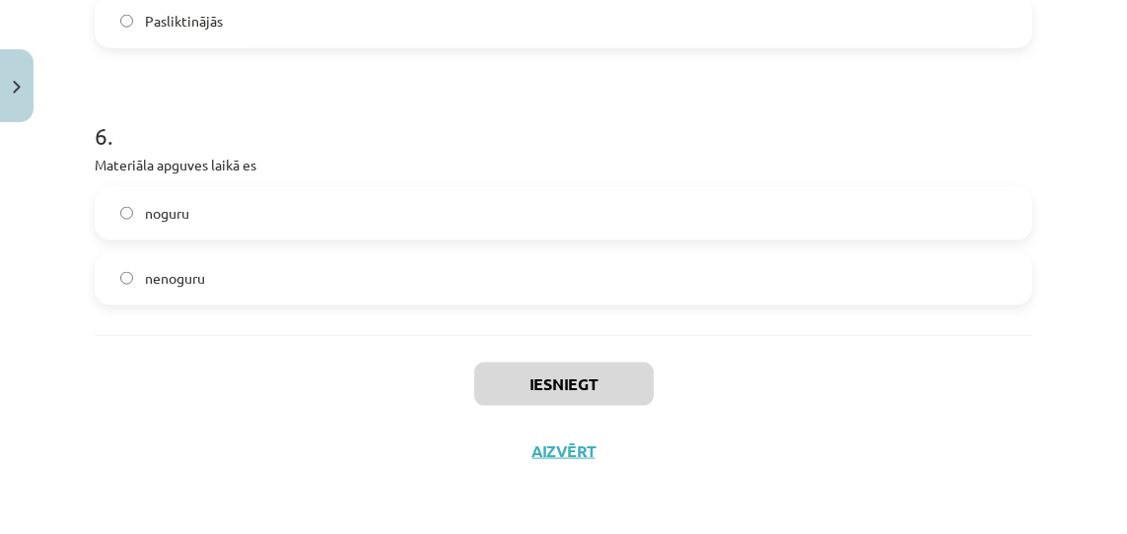
drag, startPoint x: 117, startPoint y: 272, endPoint x: 135, endPoint y: 279, distance: 19.0
click at [118, 273] on label "nenoguru" at bounding box center [564, 278] width 934 height 49
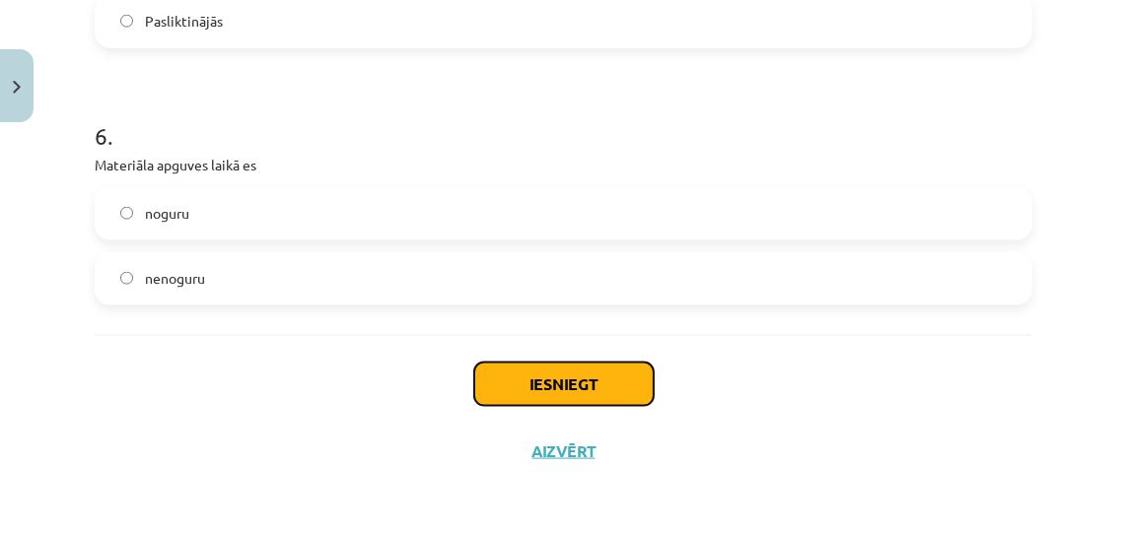
click at [539, 375] on button "Iesniegt" at bounding box center [563, 384] width 179 height 43
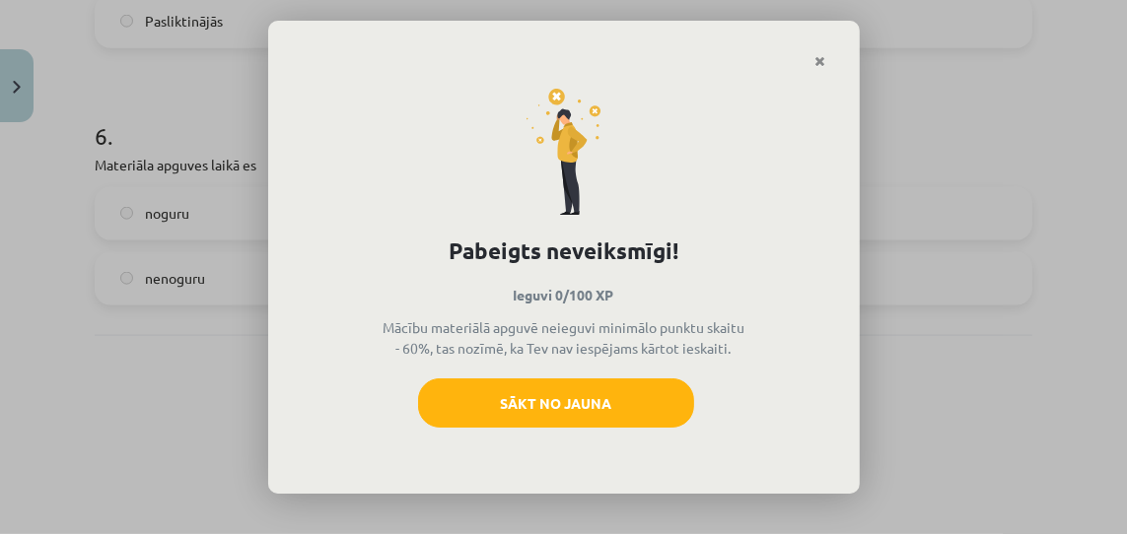
click at [821, 57] on icon "Close" at bounding box center [820, 62] width 11 height 14
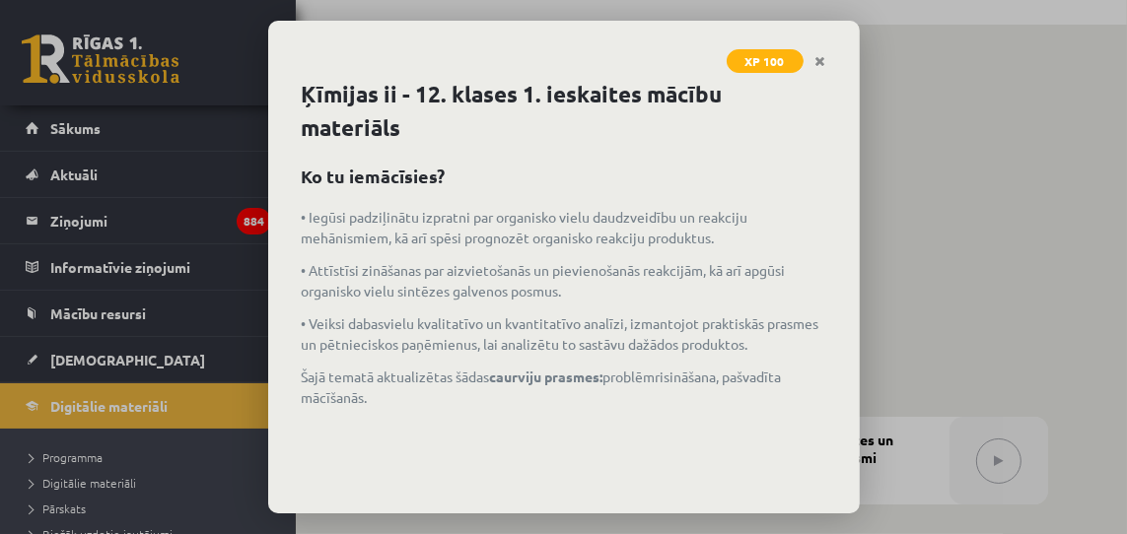
scroll to position [106, 0]
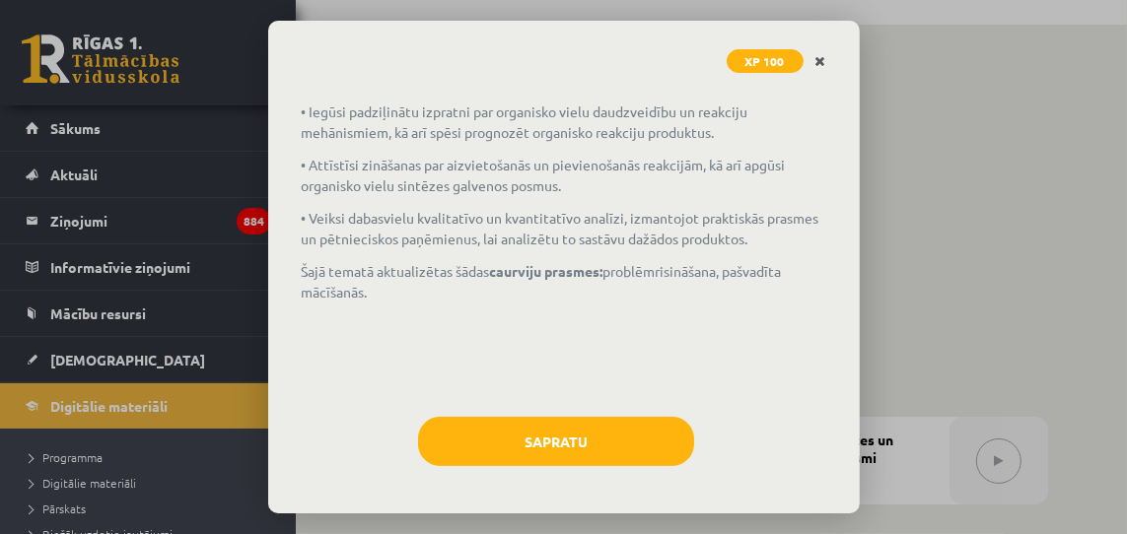
click at [820, 58] on icon "Close" at bounding box center [820, 62] width 11 height 14
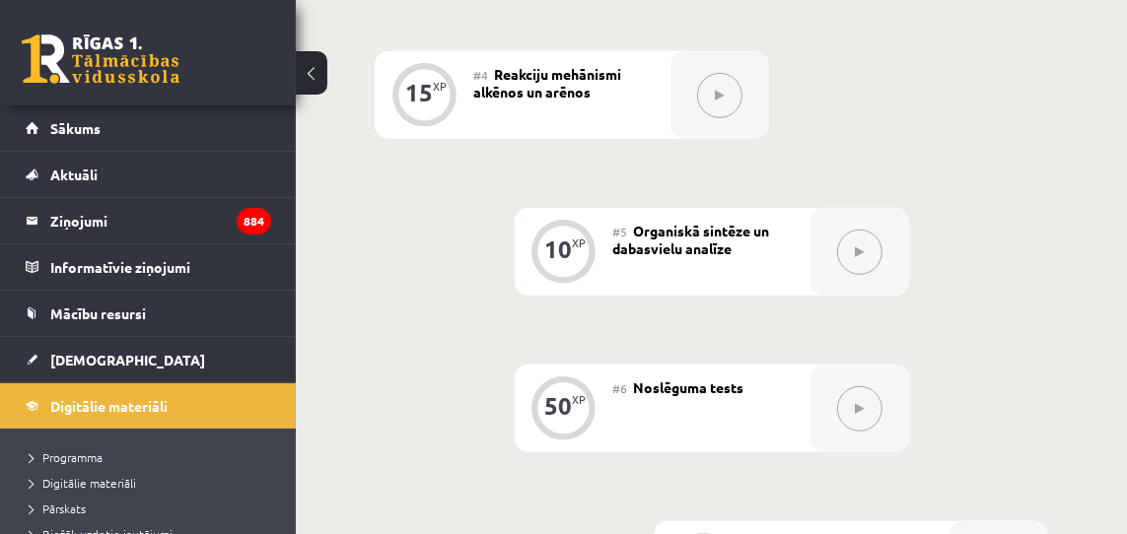
scroll to position [994, 0]
